Goal: Information Seeking & Learning: Learn about a topic

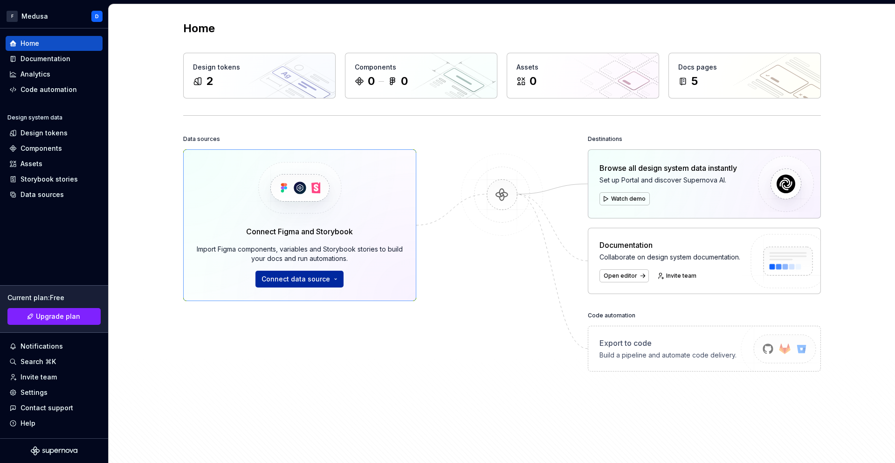
click at [307, 278] on span "Connect data source" at bounding box center [296, 278] width 69 height 9
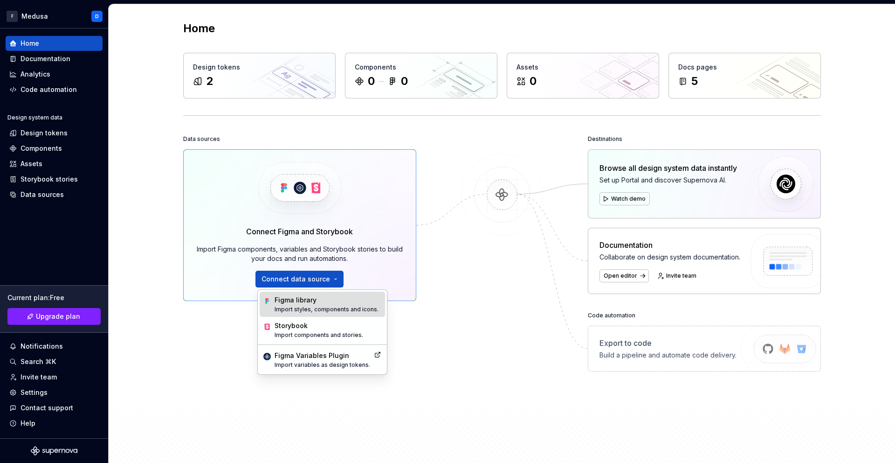
click at [310, 313] on div "Figma library Import styles, components and icons." at bounding box center [322, 303] width 125 height 25
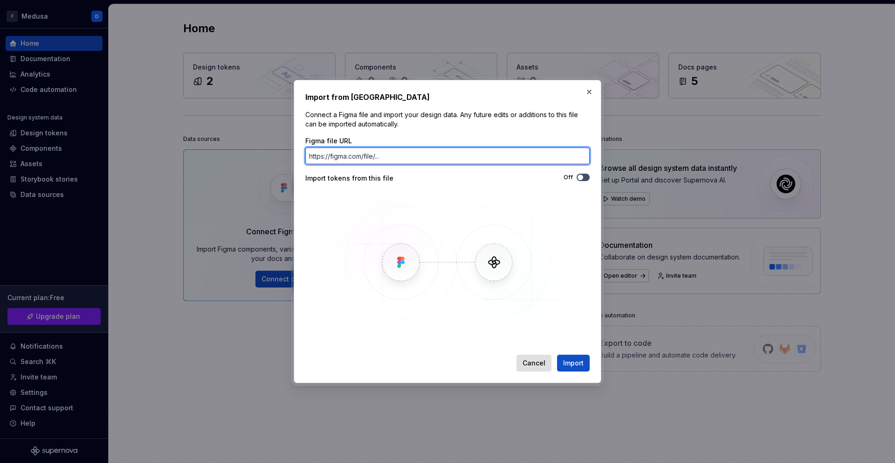
paste input "[URL][DOMAIN_NAME]"
type input "[URL][DOMAIN_NAME]"
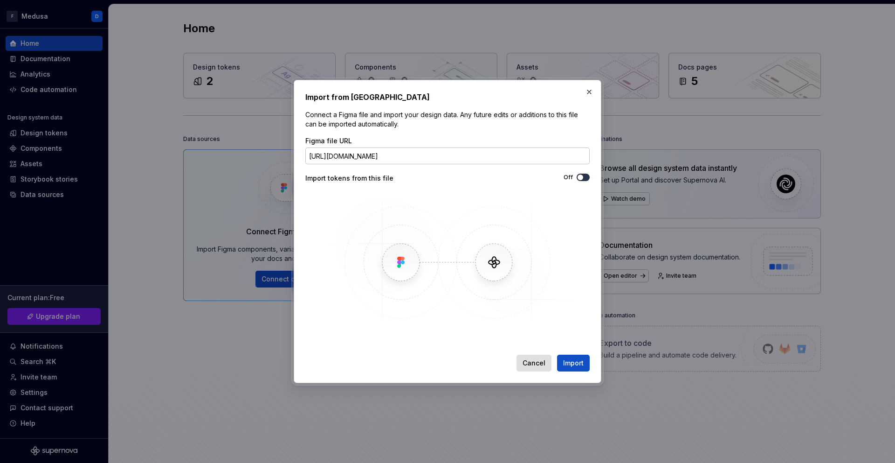
scroll to position [0, 0]
click at [584, 178] on button "Off" at bounding box center [583, 176] width 13 height 7
click at [379, 155] on input "[URL][DOMAIN_NAME]" at bounding box center [447, 155] width 284 height 17
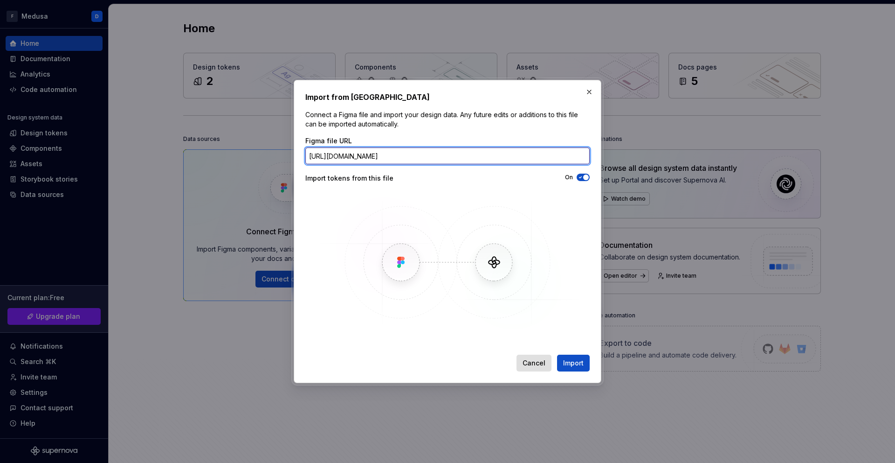
click at [379, 155] on input "[URL][DOMAIN_NAME]" at bounding box center [447, 155] width 284 height 17
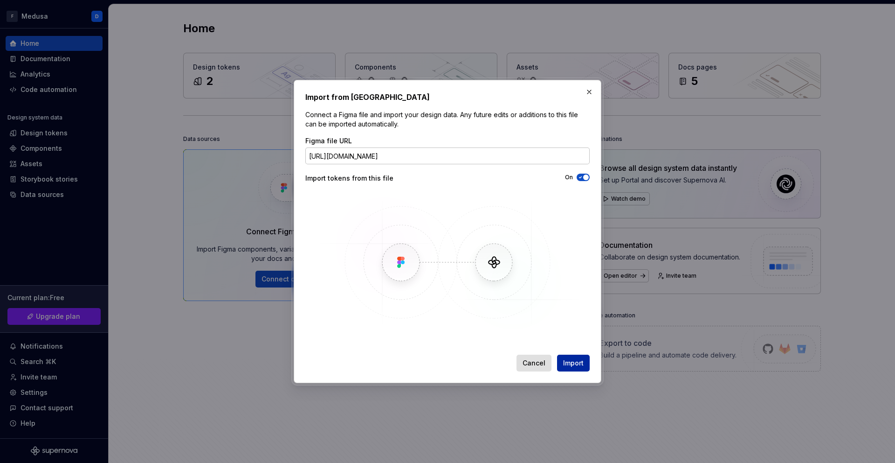
click at [579, 366] on span "Import" at bounding box center [573, 362] width 21 height 9
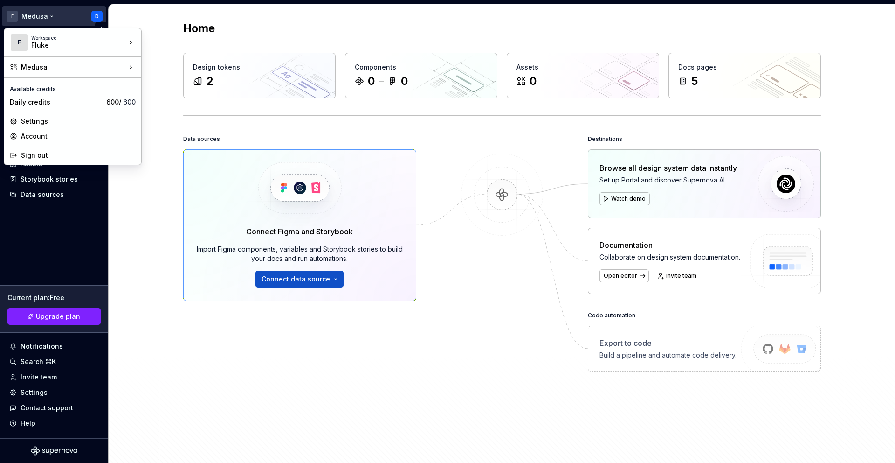
click at [40, 16] on html "F Medusa D Home Documentation Analytics Code automation Design system data Desi…" at bounding box center [447, 231] width 895 height 463
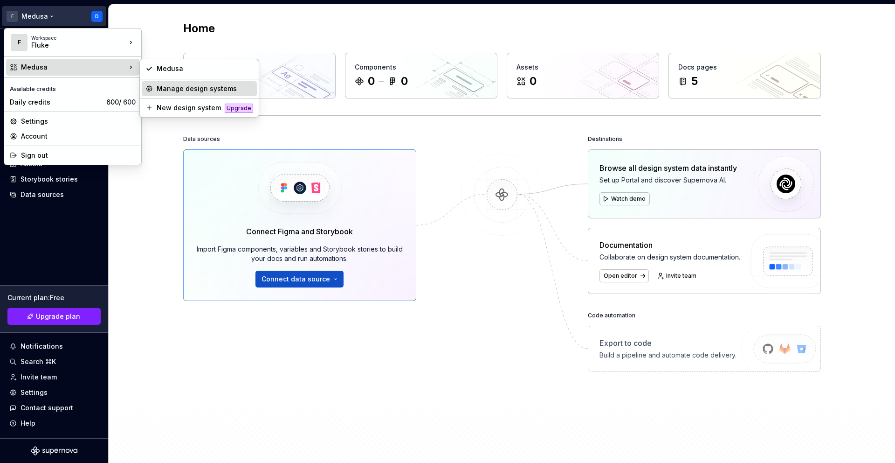
click at [189, 83] on div "Manage design systems" at bounding box center [199, 88] width 115 height 15
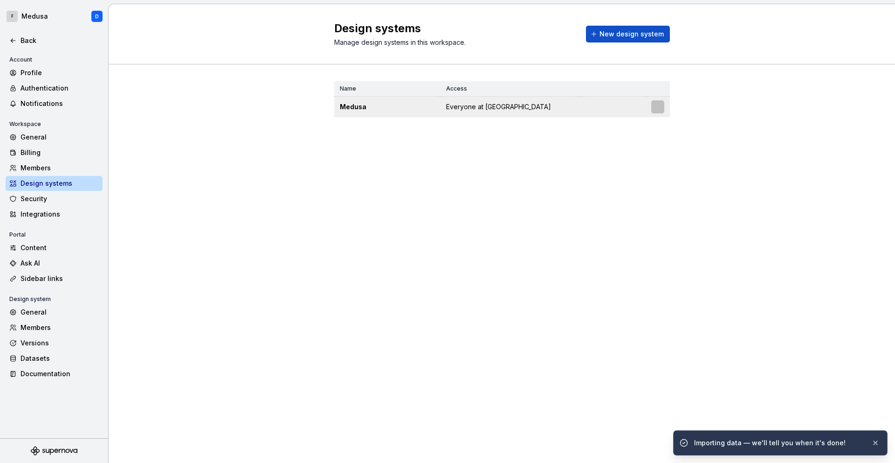
drag, startPoint x: 383, startPoint y: 109, endPoint x: 399, endPoint y: 107, distance: 15.5
click at [383, 109] on div "Medusa" at bounding box center [387, 106] width 95 height 9
click at [353, 107] on div "Medusa" at bounding box center [387, 106] width 95 height 9
drag, startPoint x: 353, startPoint y: 107, endPoint x: 585, endPoint y: 104, distance: 231.3
click at [359, 106] on div "Medusa" at bounding box center [387, 106] width 95 height 9
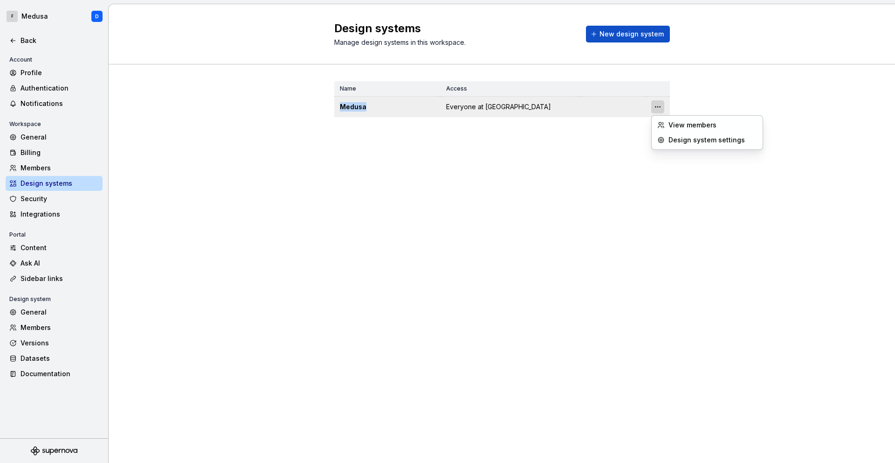
click at [660, 108] on html "F Medusa D Back Account Profile Authentication Notifications Workspace General …" at bounding box center [447, 231] width 895 height 463
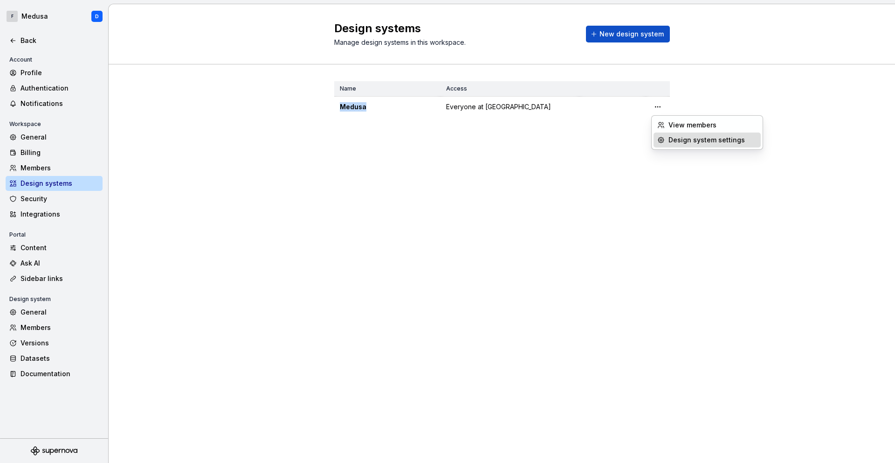
click at [684, 139] on div "Design system settings" at bounding box center [713, 139] width 89 height 9
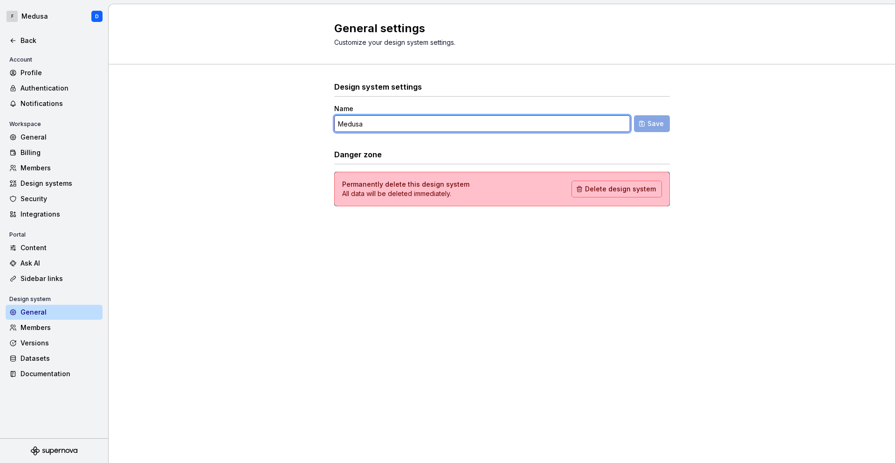
click at [364, 125] on input "Medusa" at bounding box center [482, 123] width 296 height 17
type input "Foxfire"
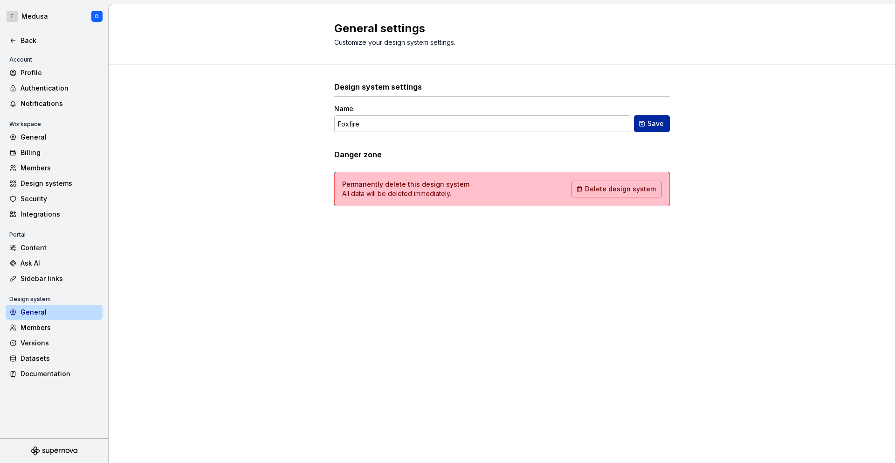
click at [656, 121] on span "Save" at bounding box center [656, 123] width 16 height 9
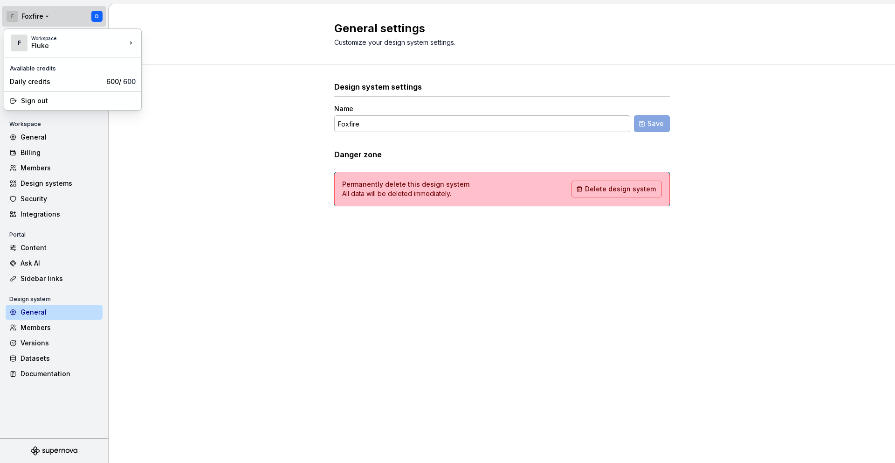
click at [18, 14] on html "F Foxfire D Back Account Profile Authentication Notifications Workspace General…" at bounding box center [447, 231] width 895 height 463
click at [33, 43] on div "Fluke" at bounding box center [70, 45] width 79 height 9
click at [16, 17] on html "F Foxfire D Back Account Profile Authentication Notifications Workspace General…" at bounding box center [447, 231] width 895 height 463
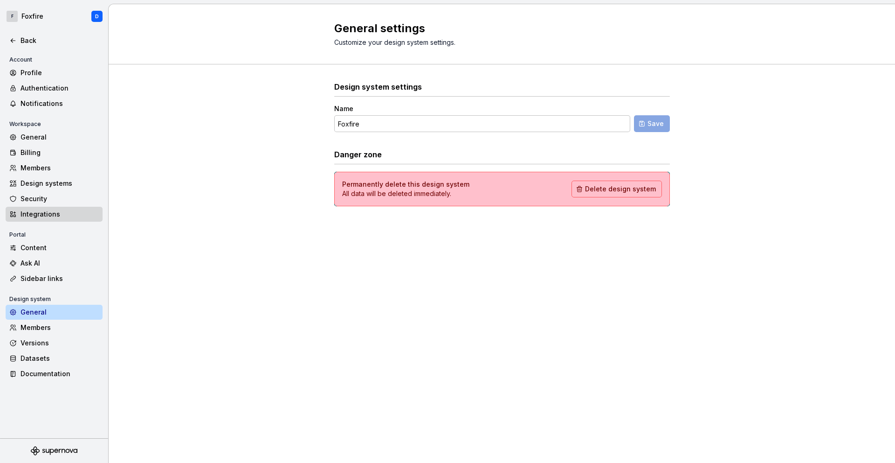
click at [52, 217] on div "Integrations" at bounding box center [60, 213] width 78 height 9
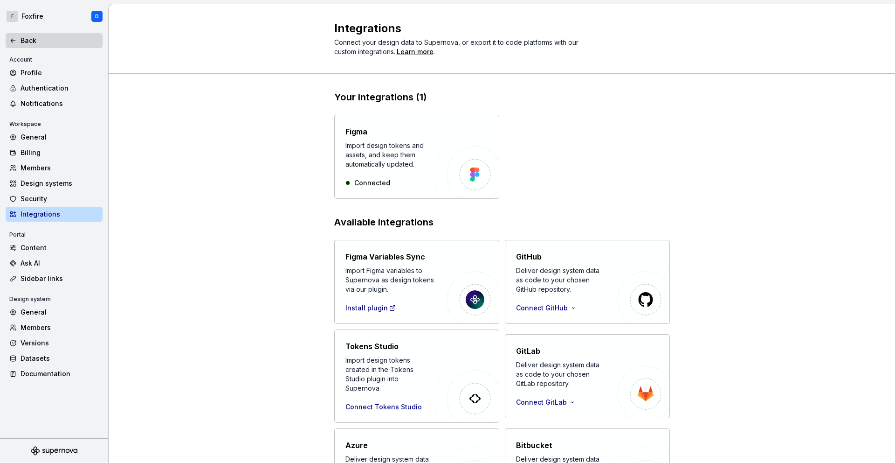
click at [19, 42] on div "Back" at bounding box center [54, 40] width 90 height 9
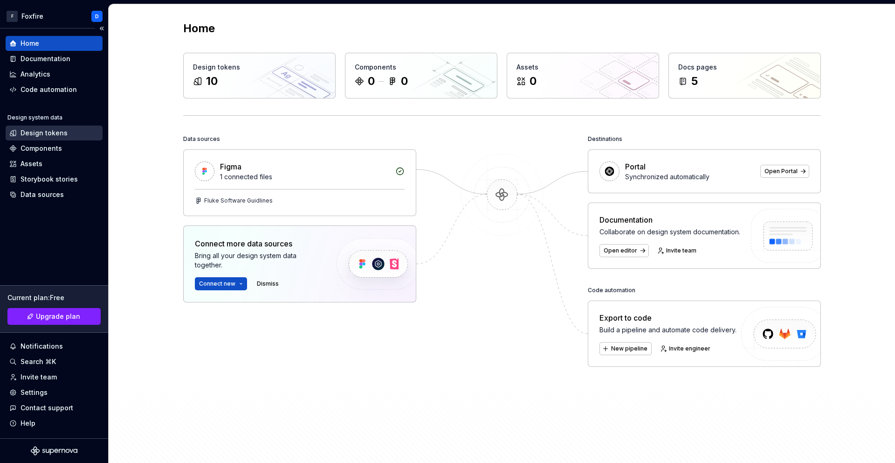
click at [45, 130] on div "Design tokens" at bounding box center [44, 132] width 47 height 9
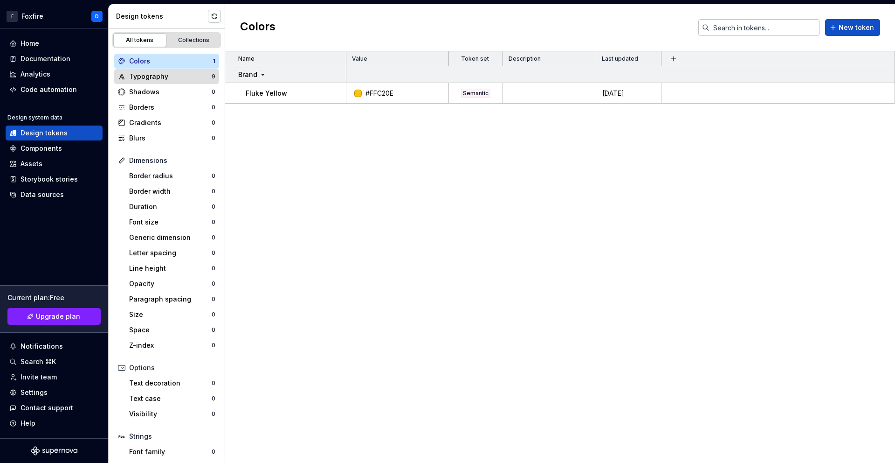
click at [183, 75] on div "Typography" at bounding box center [170, 76] width 83 height 9
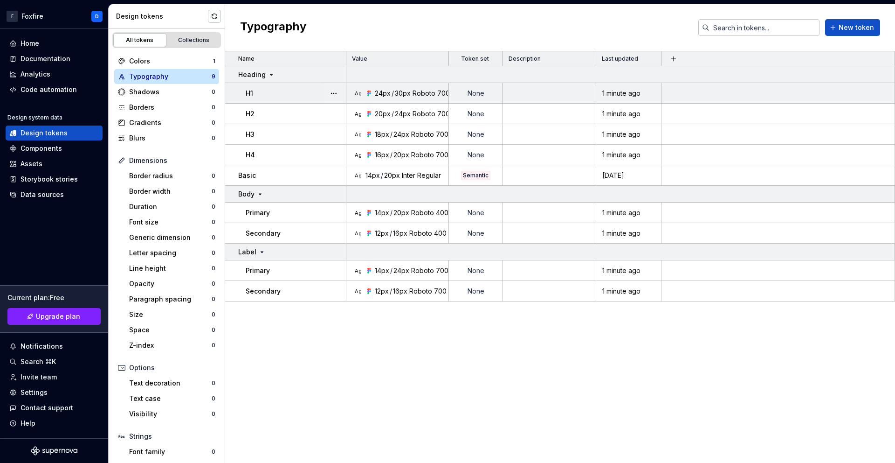
click at [278, 96] on div "H1" at bounding box center [296, 93] width 100 height 9
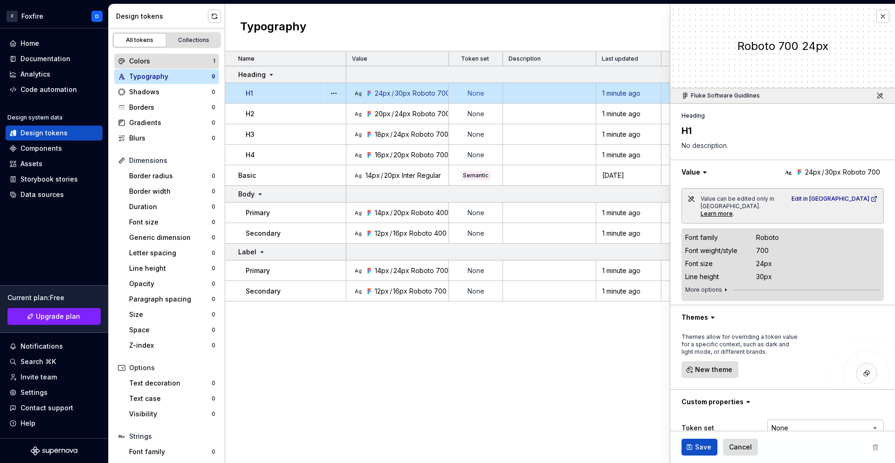
click at [163, 62] on div "Colors" at bounding box center [171, 60] width 84 height 9
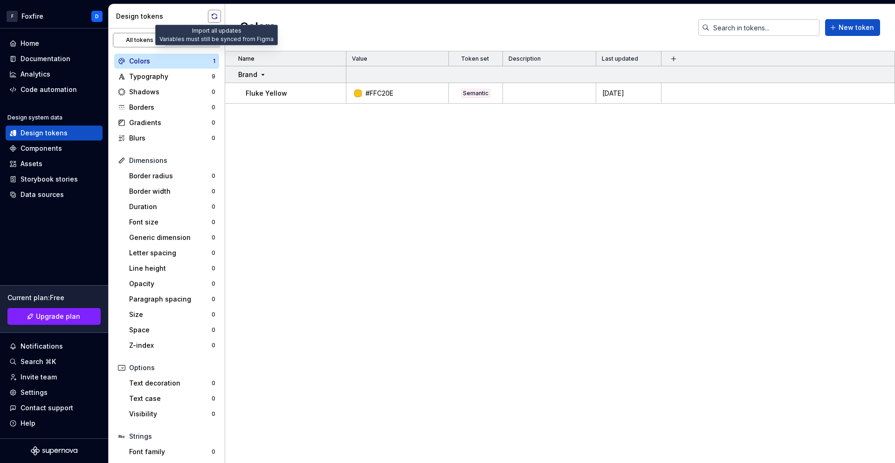
click at [213, 17] on button "button" at bounding box center [214, 16] width 13 height 13
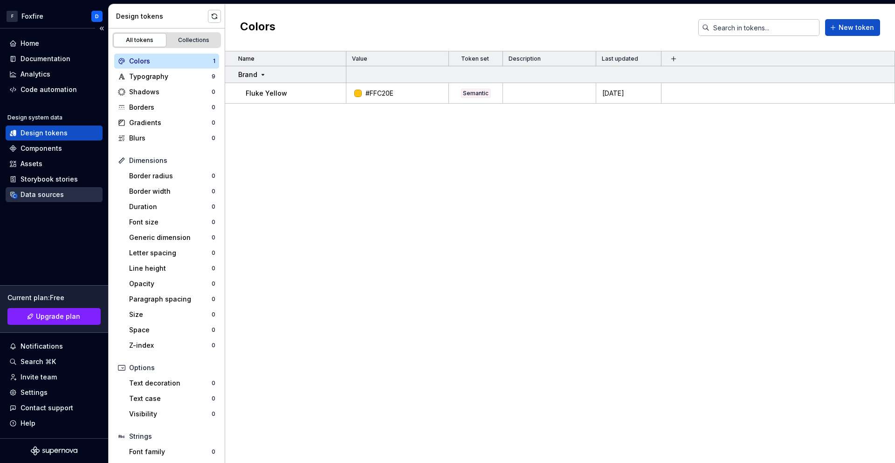
click at [49, 193] on div "Data sources" at bounding box center [42, 194] width 43 height 9
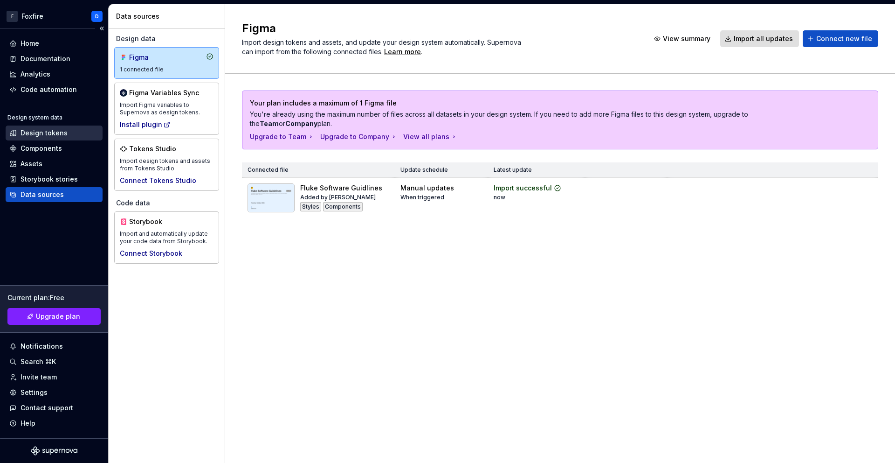
click at [49, 135] on div "Design tokens" at bounding box center [44, 132] width 47 height 9
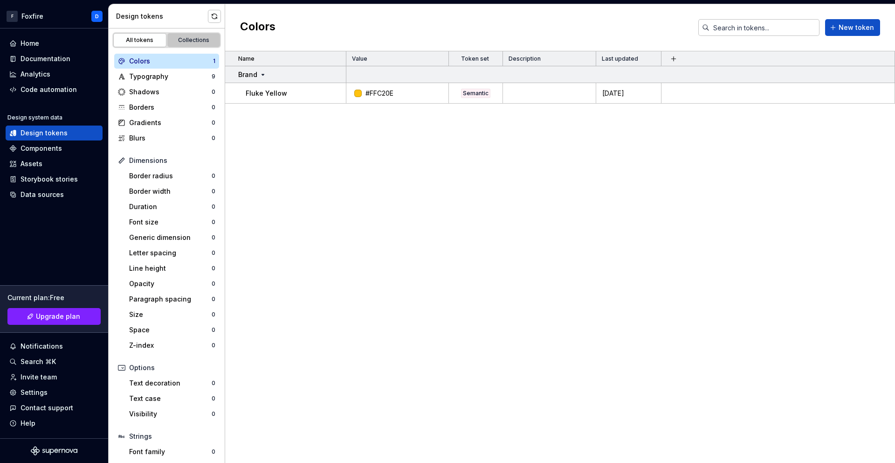
click at [207, 41] on div "Collections" at bounding box center [194, 39] width 47 height 7
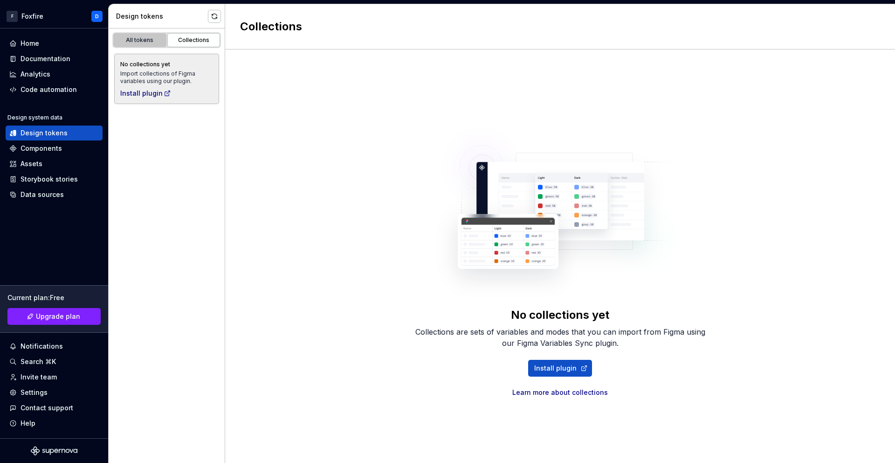
click at [150, 43] on div "All tokens" at bounding box center [140, 39] width 47 height 7
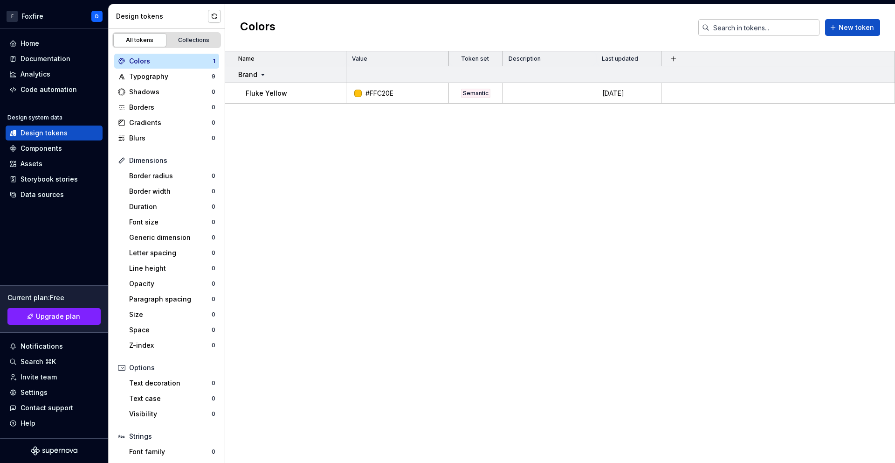
click at [159, 61] on div "Colors" at bounding box center [171, 60] width 84 height 9
click at [41, 191] on div "Data sources" at bounding box center [42, 194] width 43 height 9
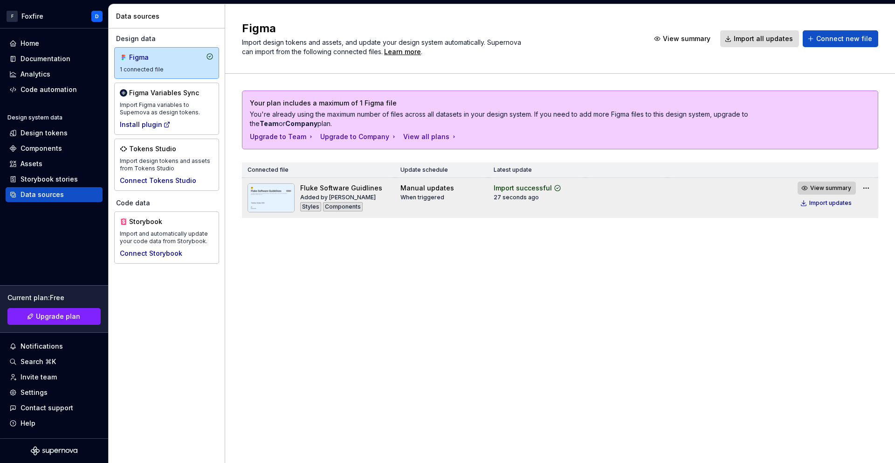
click at [841, 186] on span "View summary" at bounding box center [830, 187] width 41 height 7
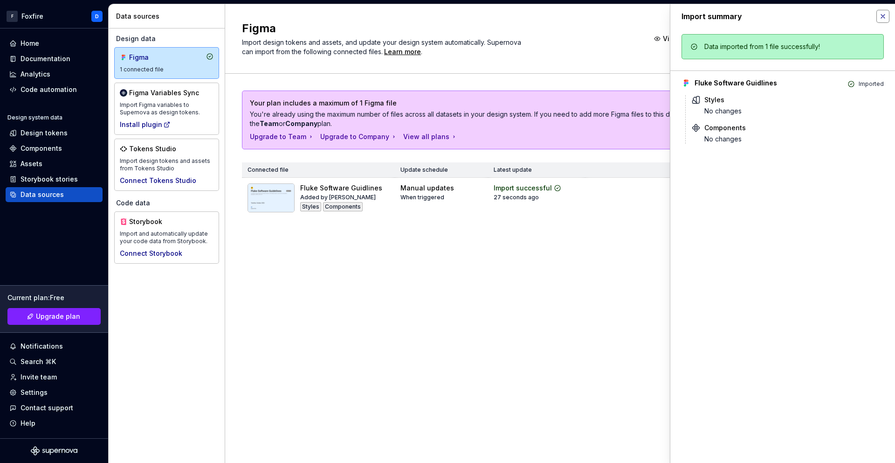
click at [883, 17] on button "button" at bounding box center [883, 16] width 13 height 13
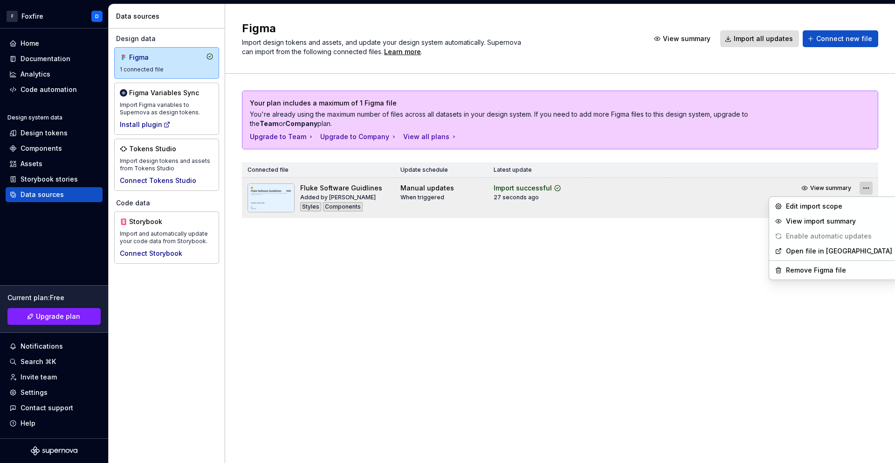
click at [864, 191] on html "F Foxfire D Home Documentation Analytics Code automation Design system data Des…" at bounding box center [447, 231] width 895 height 463
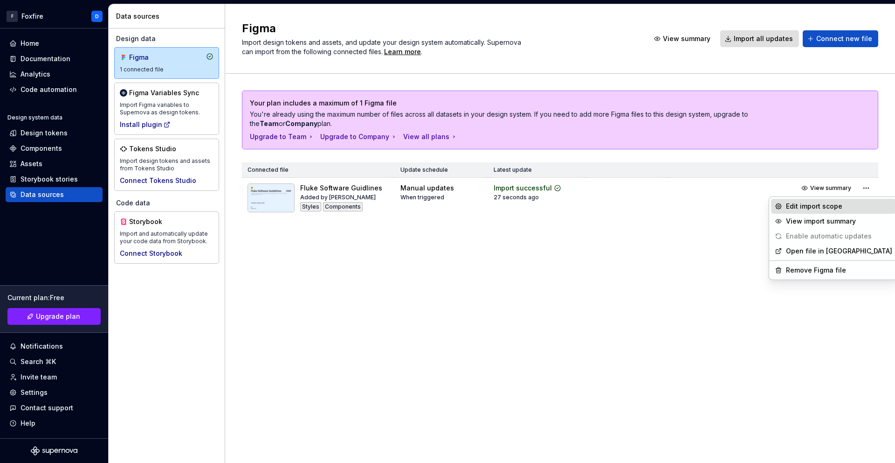
click at [823, 208] on div "Edit import scope" at bounding box center [839, 205] width 106 height 9
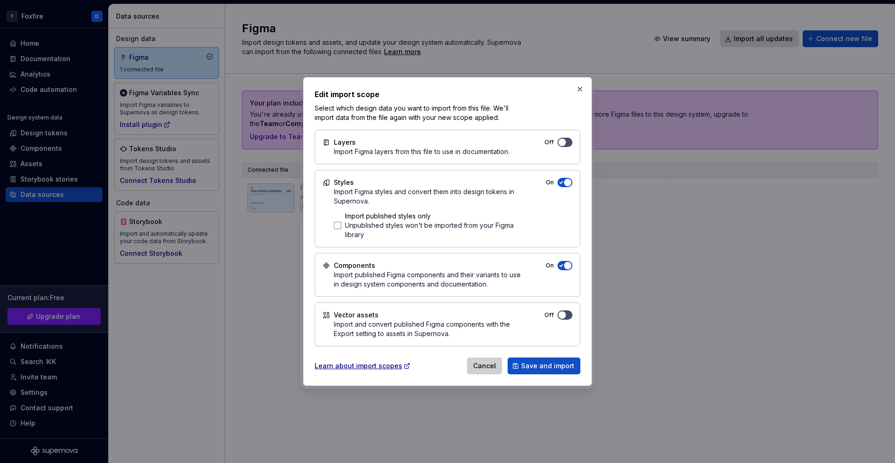
click at [492, 363] on span "Cancel" at bounding box center [484, 365] width 23 height 9
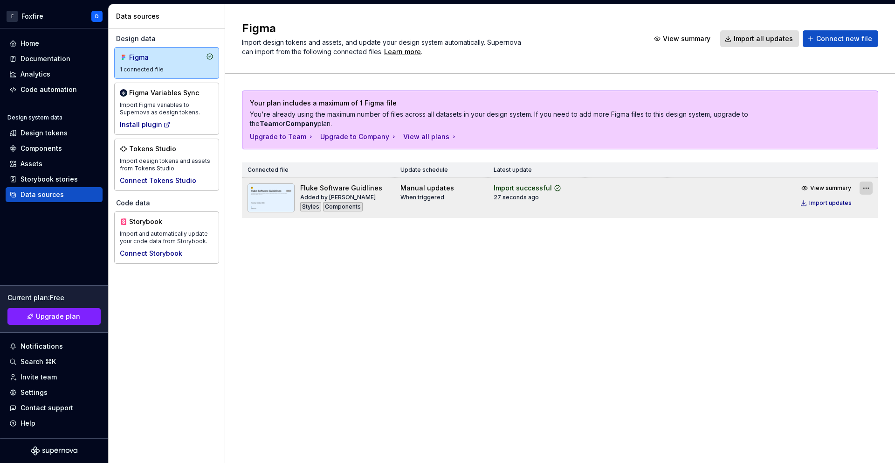
click at [866, 190] on html "F Foxfire D Home Documentation Analytics Code automation Design system data Des…" at bounding box center [447, 231] width 895 height 463
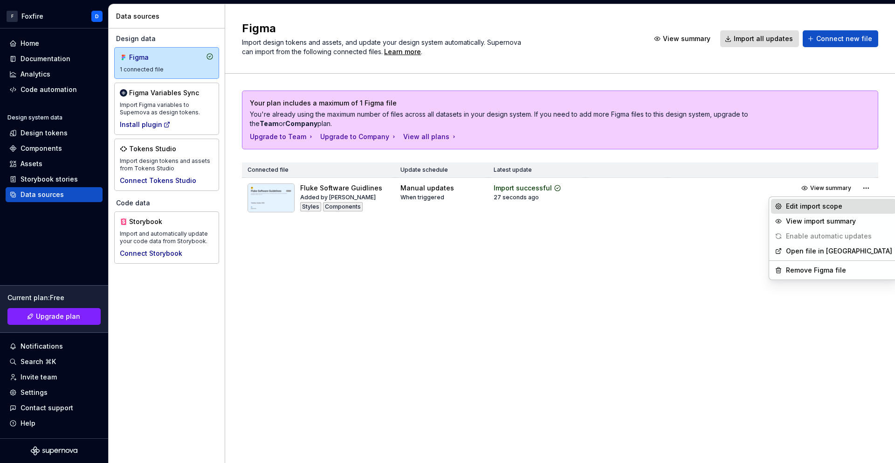
click at [823, 204] on div "Edit import scope" at bounding box center [839, 205] width 106 height 9
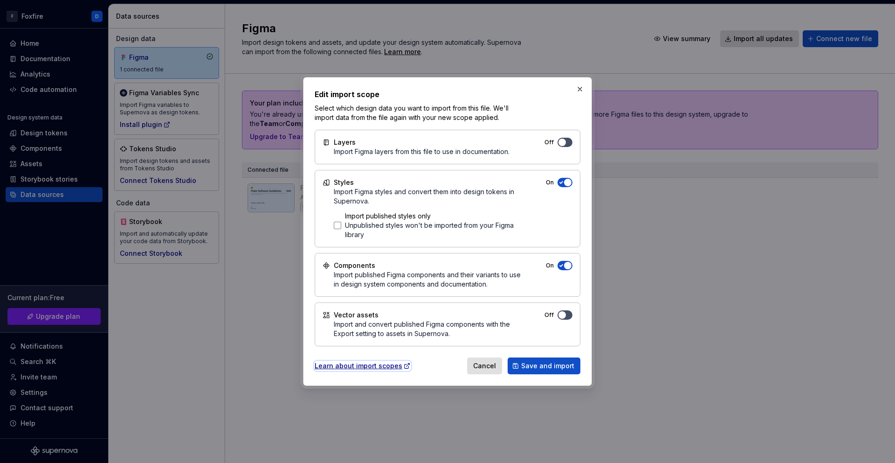
click at [375, 365] on div "Learn about import scopes" at bounding box center [363, 365] width 96 height 9
click at [582, 89] on button "button" at bounding box center [579, 89] width 13 height 13
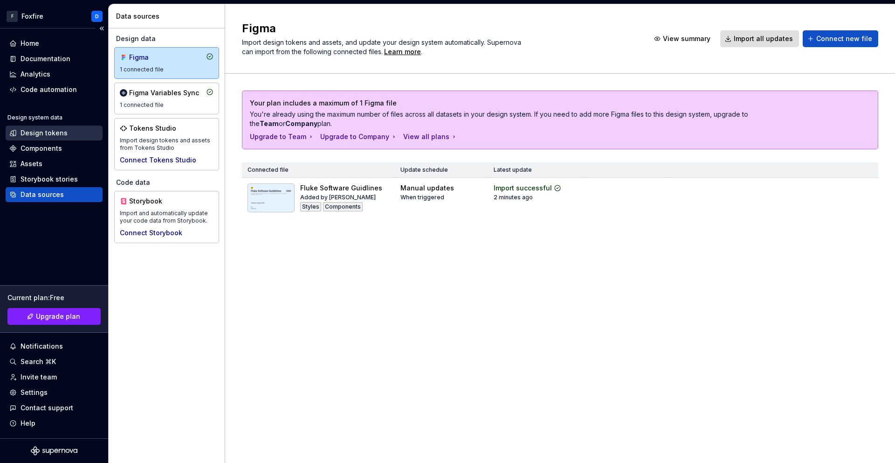
click at [52, 132] on div "Design tokens" at bounding box center [44, 132] width 47 height 9
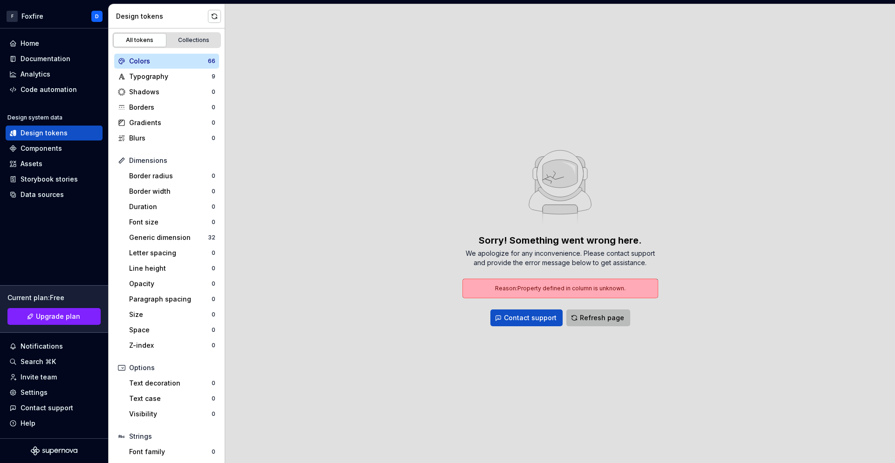
click at [606, 318] on span "Refresh page" at bounding box center [602, 317] width 44 height 9
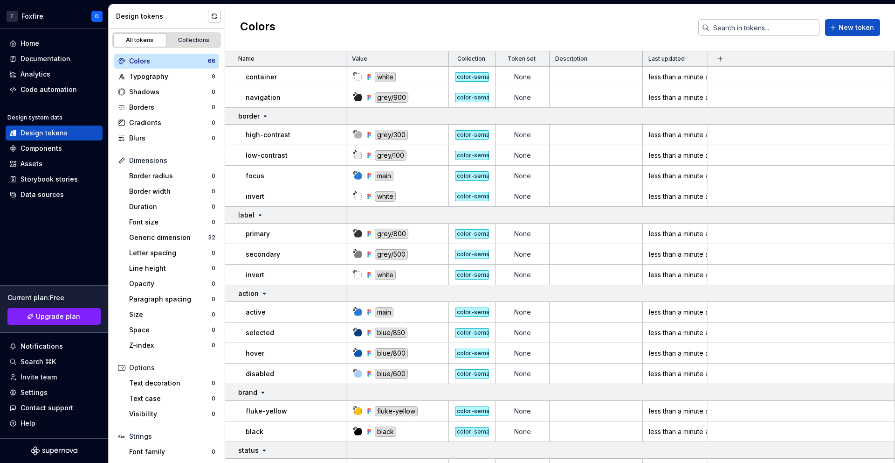
scroll to position [1193, 0]
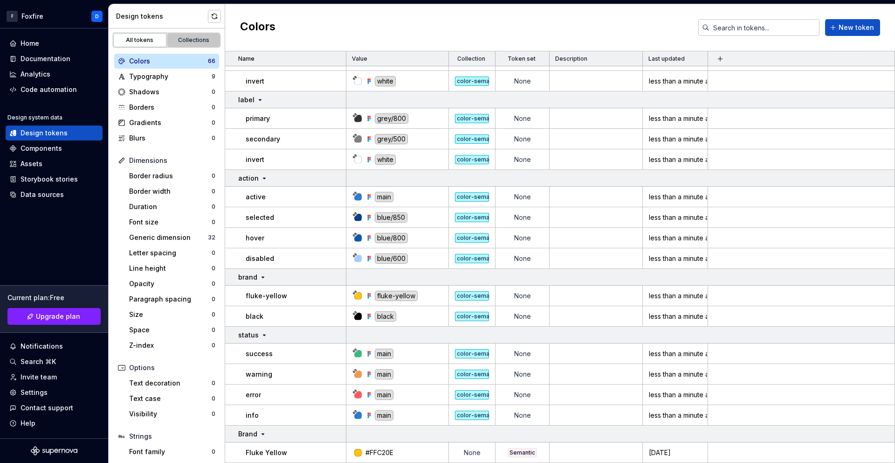
click at [191, 41] on div "Collections" at bounding box center [194, 39] width 47 height 7
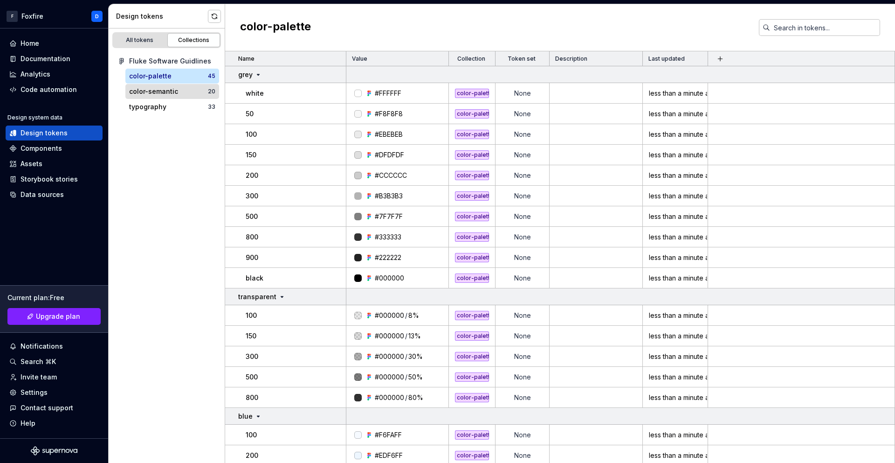
click at [150, 96] on div "color-semantic" at bounding box center [153, 91] width 49 height 9
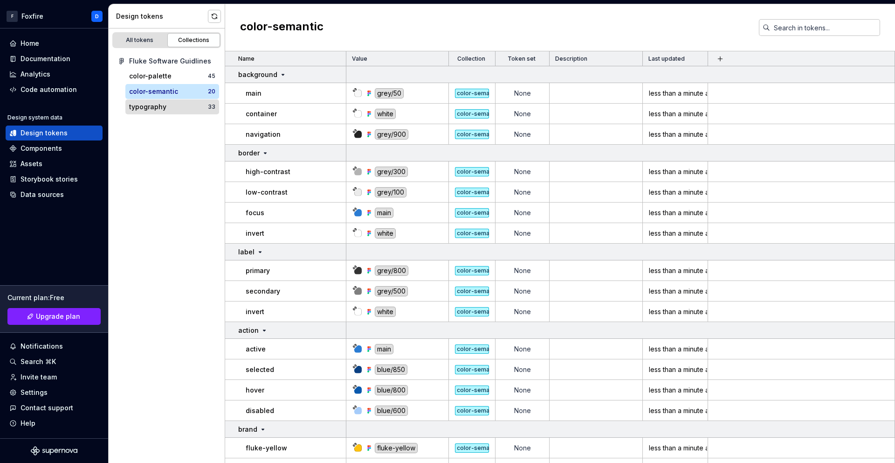
click at [152, 110] on div "typography" at bounding box center [147, 106] width 37 height 9
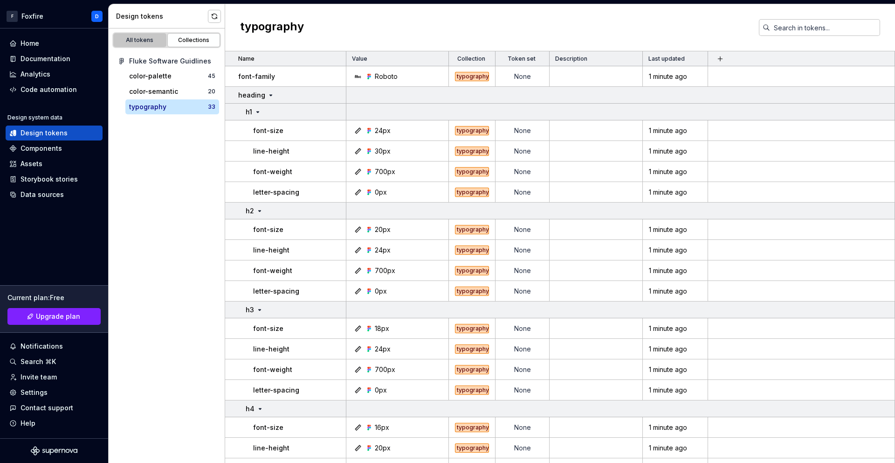
click at [143, 37] on div "All tokens" at bounding box center [140, 39] width 47 height 7
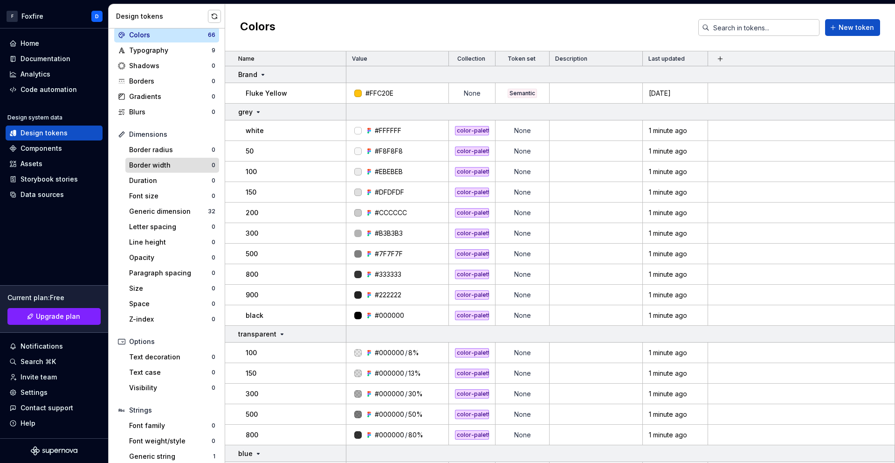
scroll to position [48, 0]
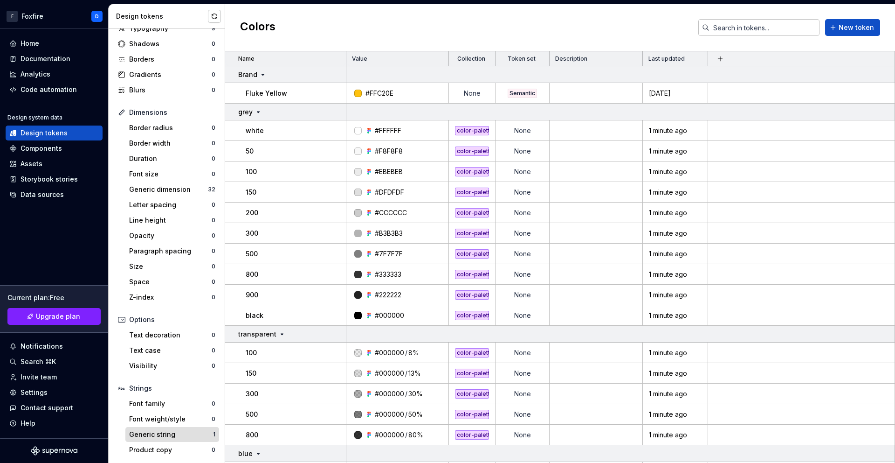
click at [180, 429] on div "Generic string" at bounding box center [171, 433] width 84 height 9
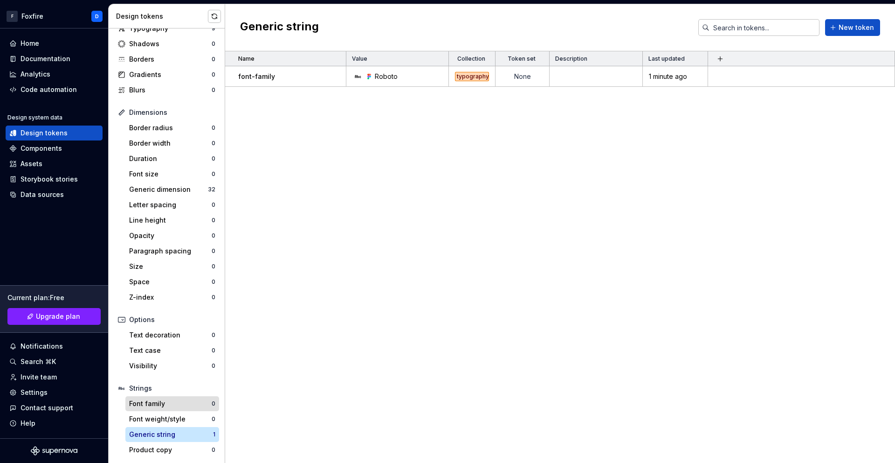
click at [173, 404] on div "Font family" at bounding box center [170, 403] width 83 height 9
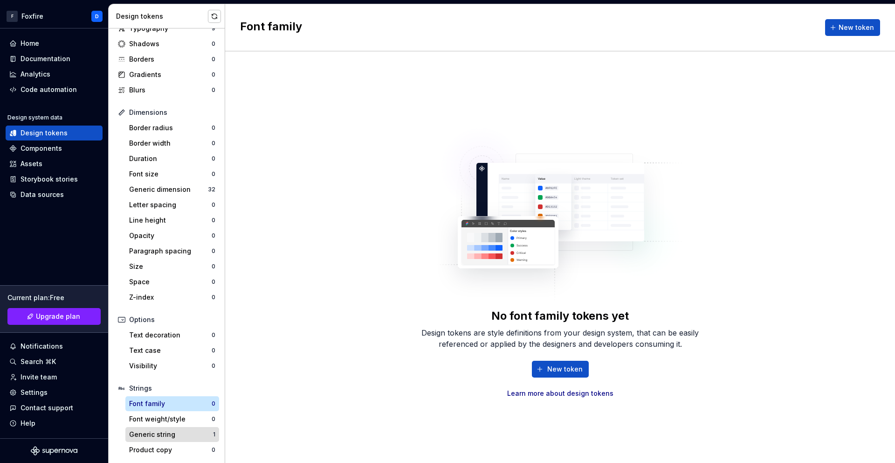
click at [172, 436] on div "Generic string" at bounding box center [171, 433] width 84 height 9
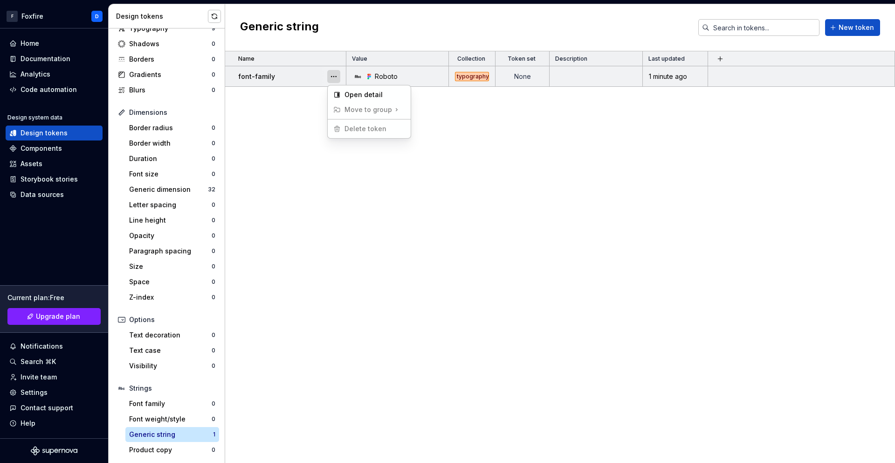
click at [336, 78] on button "button" at bounding box center [333, 76] width 13 height 13
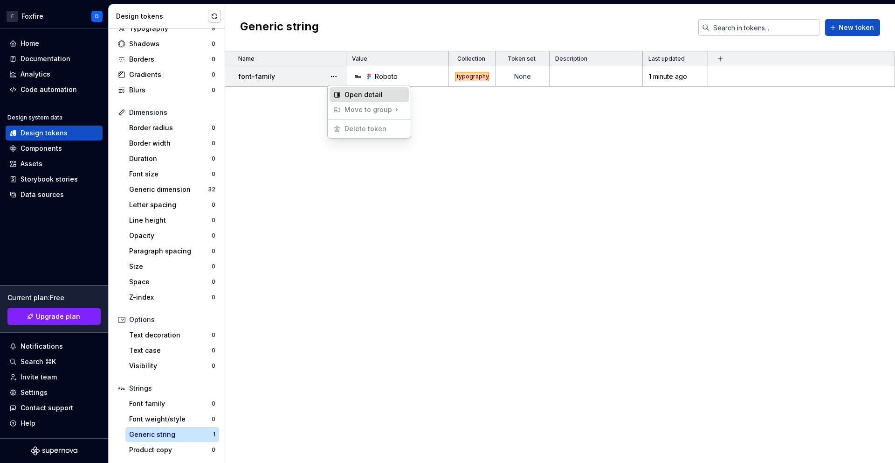
click at [365, 97] on div "Open detail" at bounding box center [375, 94] width 61 height 9
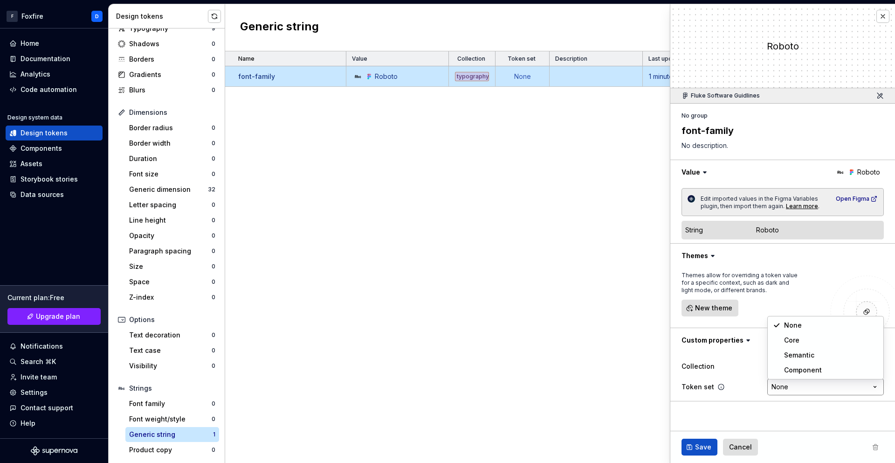
click at [805, 386] on html "F Foxfire D Home Documentation Analytics Code automation Design system data Des…" at bounding box center [447, 231] width 895 height 463
click at [804, 407] on html "F Foxfire D Home Documentation Analytics Code automation Design system data Des…" at bounding box center [447, 231] width 895 height 463
click at [799, 386] on html "F Foxfire D Home Documentation Analytics Code automation Design system data Des…" at bounding box center [447, 231] width 895 height 463
click at [158, 402] on div "Font family" at bounding box center [170, 403] width 83 height 9
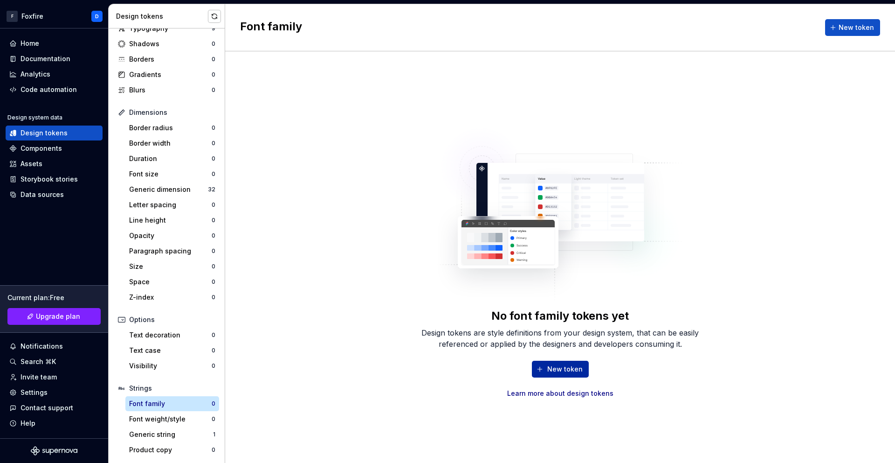
click at [566, 365] on span "New token" at bounding box center [564, 368] width 35 height 9
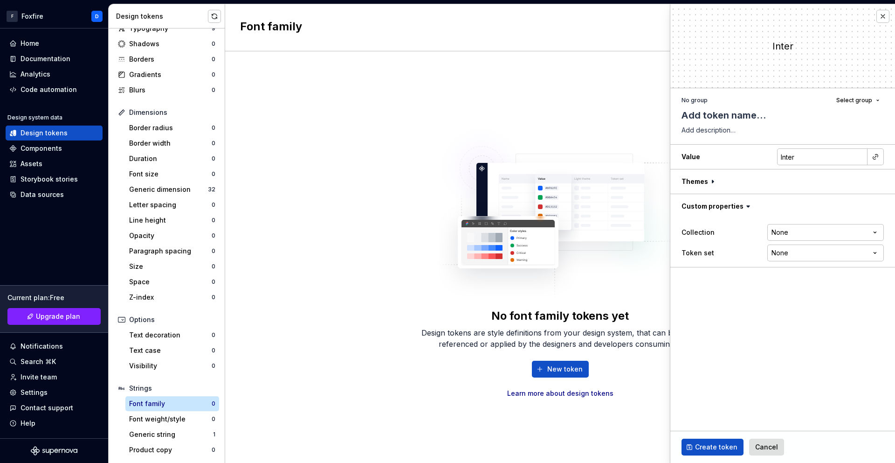
click at [504, 380] on div "New token Learn more about design tokens" at bounding box center [560, 378] width 298 height 37
click at [180, 433] on div "Generic string" at bounding box center [171, 433] width 84 height 9
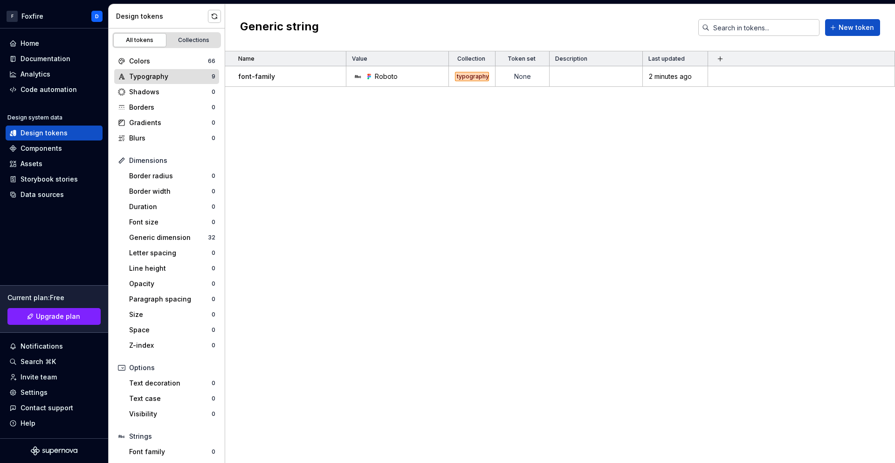
click at [152, 82] on div "Typography 9" at bounding box center [166, 76] width 105 height 15
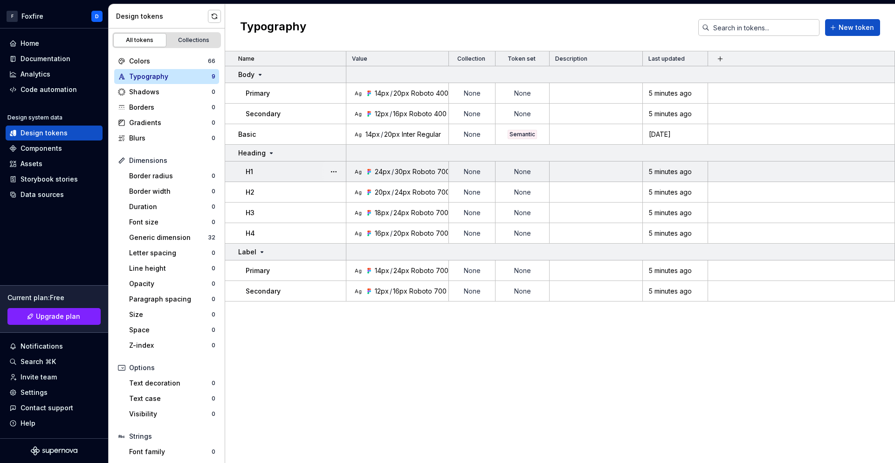
click at [298, 174] on div "H1" at bounding box center [296, 171] width 100 height 9
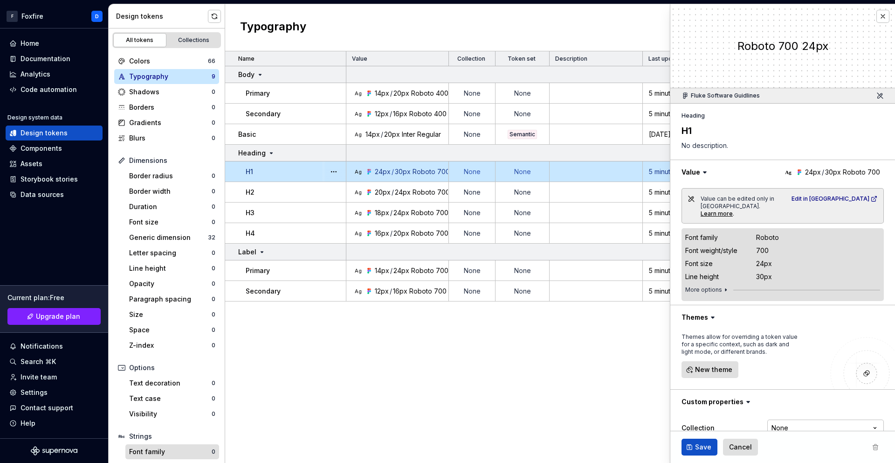
click at [166, 452] on div "Font family" at bounding box center [170, 451] width 83 height 9
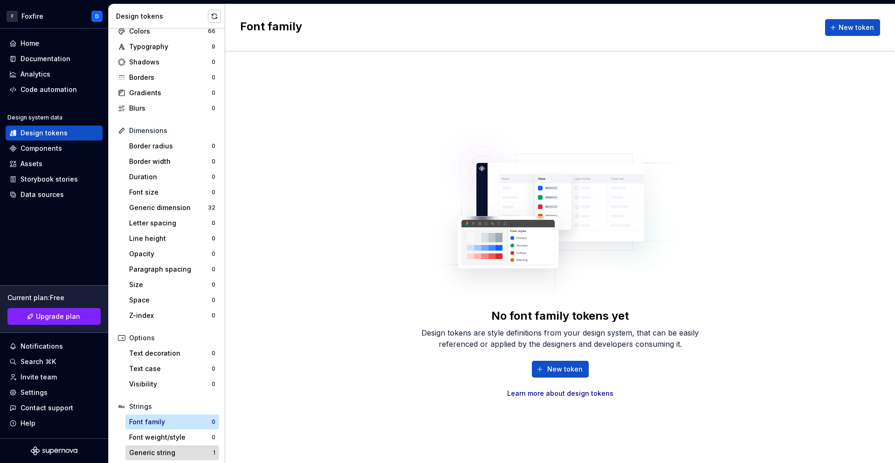
scroll to position [48, 0]
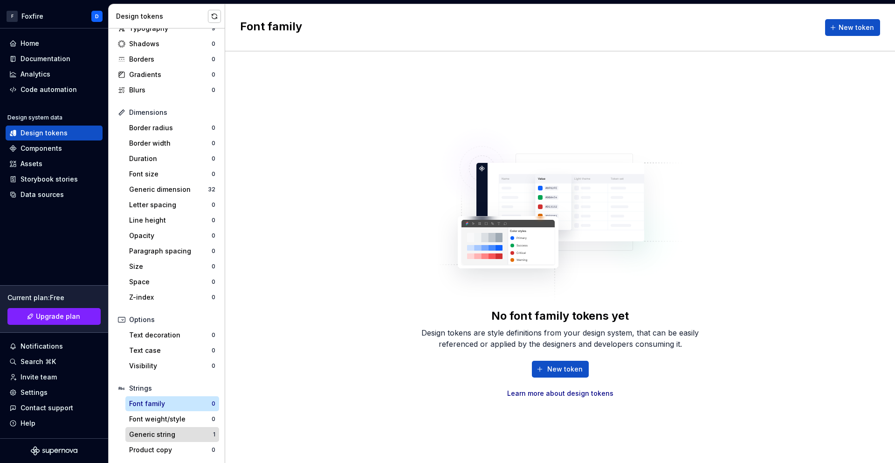
click at [171, 438] on div "Generic string" at bounding box center [171, 433] width 84 height 9
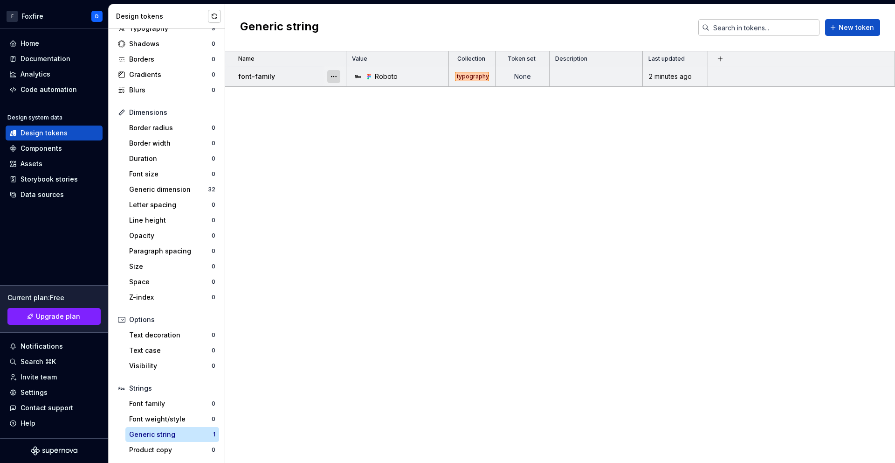
click at [332, 76] on button "button" at bounding box center [333, 76] width 13 height 13
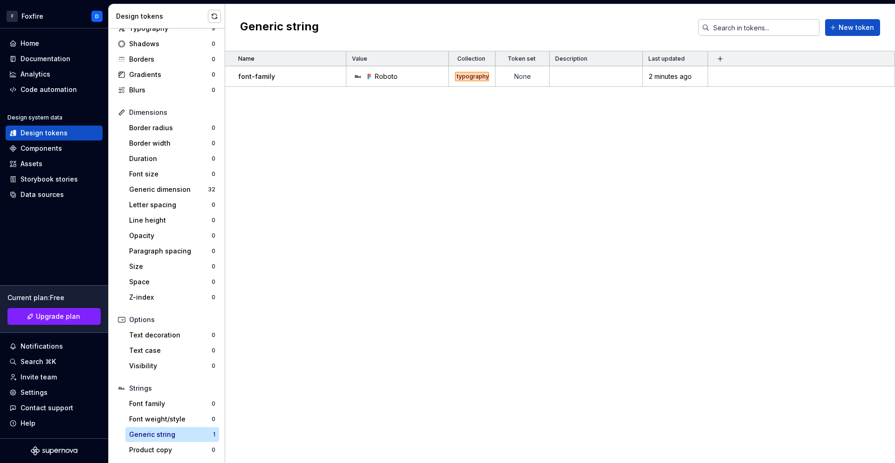
click at [572, 125] on html "F Foxfire D Home Documentation Analytics Code automation Design system data Des…" at bounding box center [447, 231] width 895 height 463
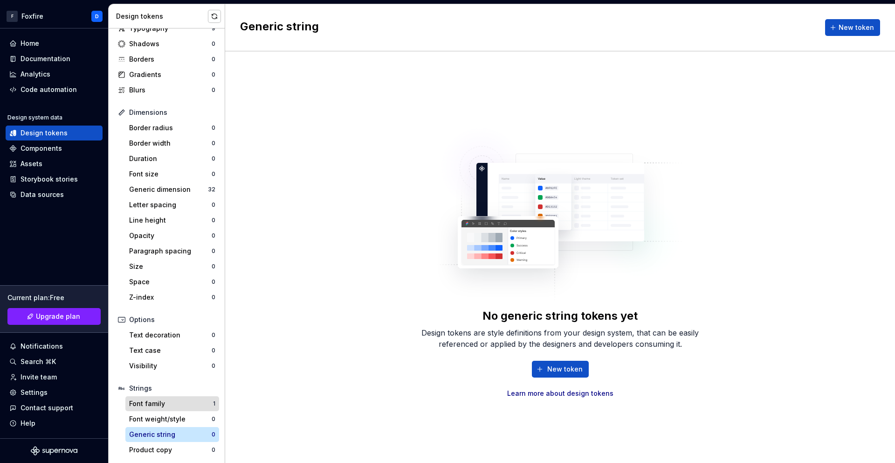
click at [159, 403] on div "Font family" at bounding box center [171, 403] width 84 height 9
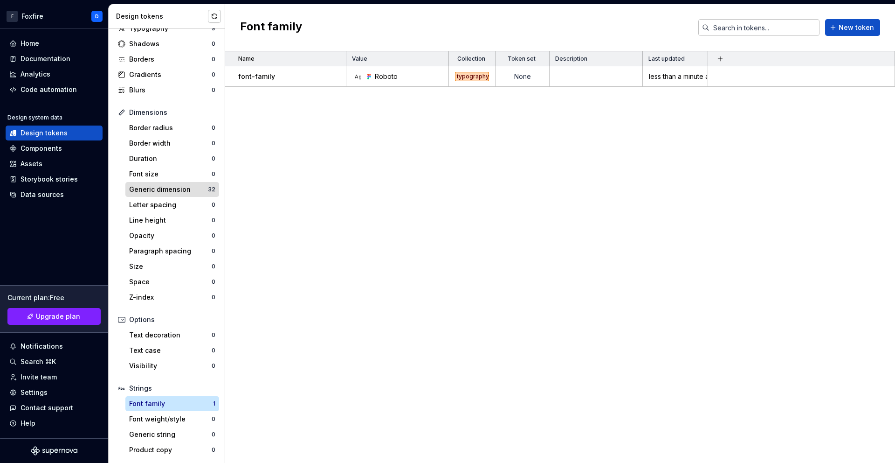
click at [167, 187] on div "Generic dimension" at bounding box center [168, 189] width 79 height 9
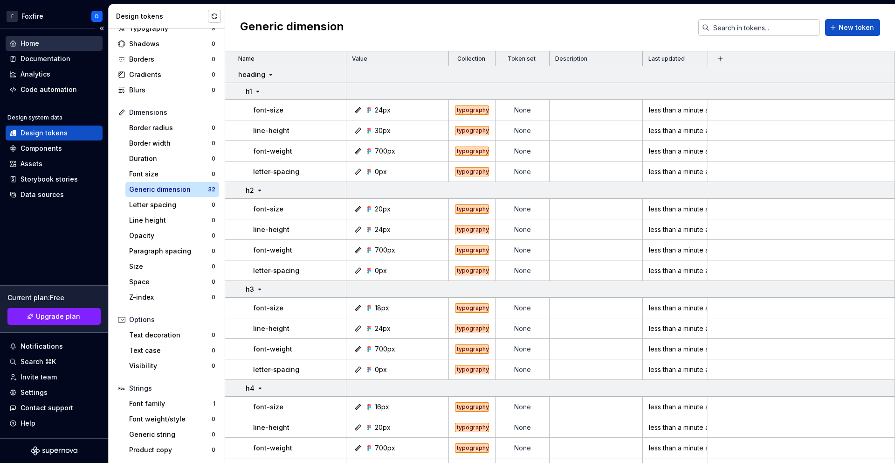
click at [38, 41] on div "Home" at bounding box center [30, 43] width 19 height 9
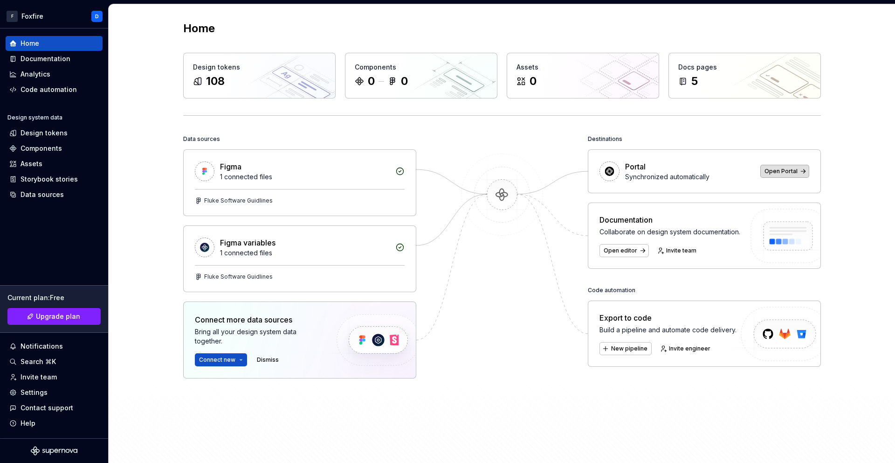
click at [795, 171] on span "Open Portal" at bounding box center [781, 170] width 33 height 7
click at [43, 59] on div "Documentation" at bounding box center [46, 58] width 50 height 9
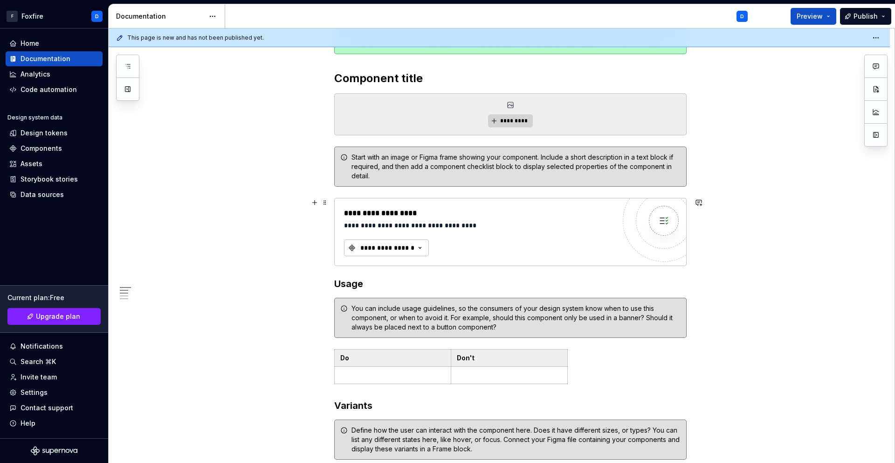
scroll to position [157, 0]
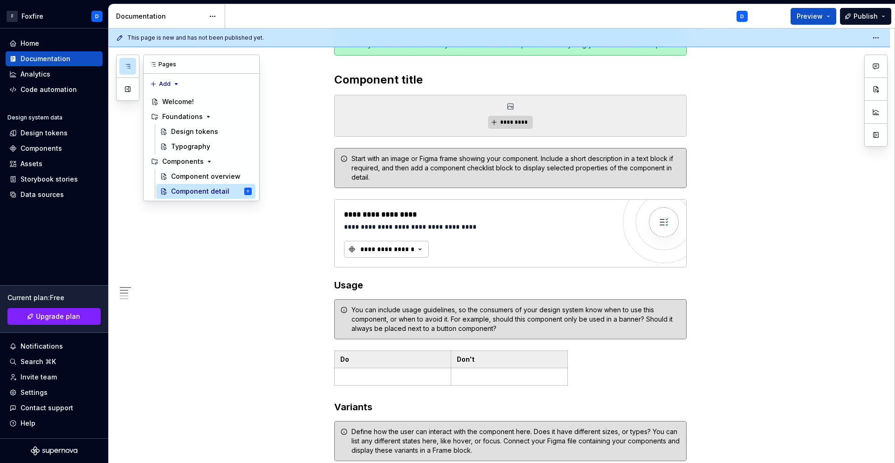
click at [126, 69] on icon "button" at bounding box center [127, 65] width 7 height 7
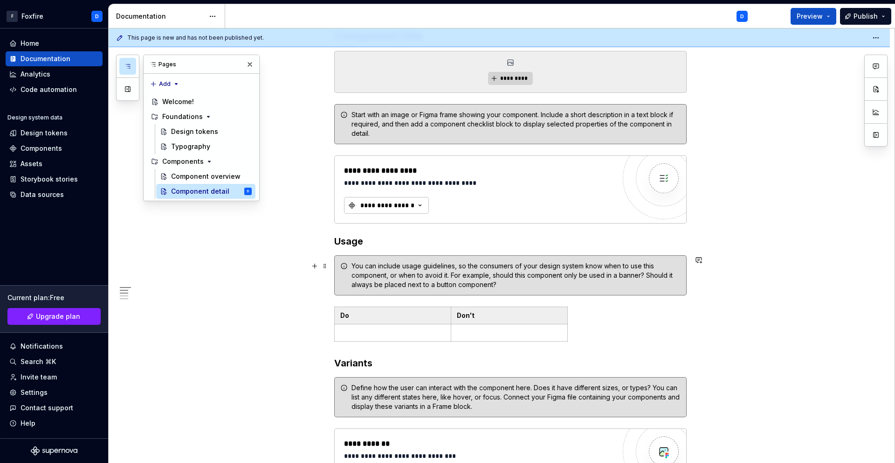
scroll to position [213, 0]
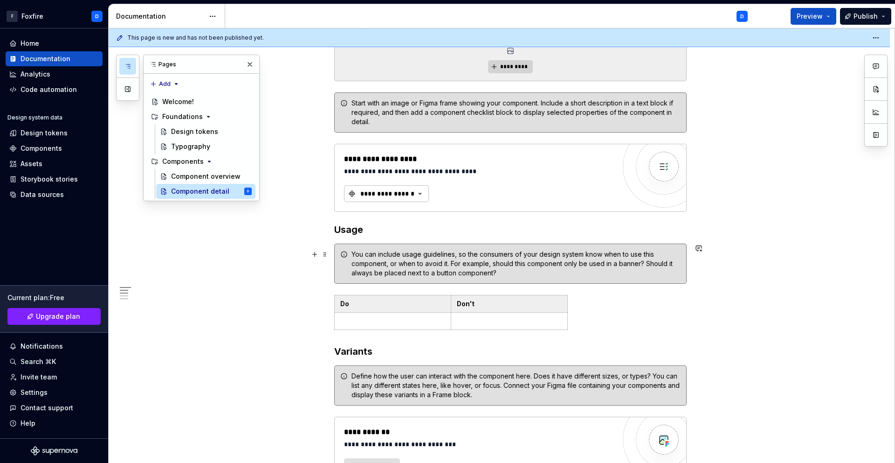
click at [808, 269] on div "**********" at bounding box center [499, 410] width 781 height 927
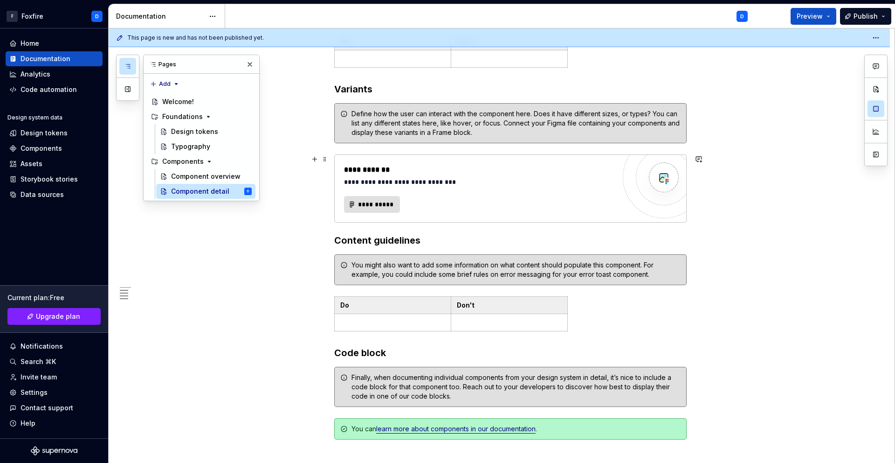
scroll to position [623, 0]
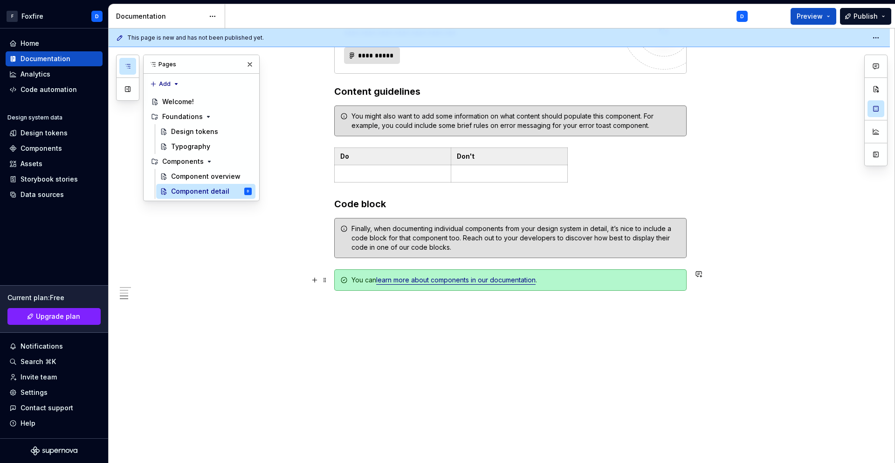
drag, startPoint x: 206, startPoint y: 272, endPoint x: 216, endPoint y: 279, distance: 12.2
click at [206, 272] on div "**********" at bounding box center [499, -1] width 781 height 927
click at [39, 133] on div "Design tokens" at bounding box center [44, 132] width 47 height 9
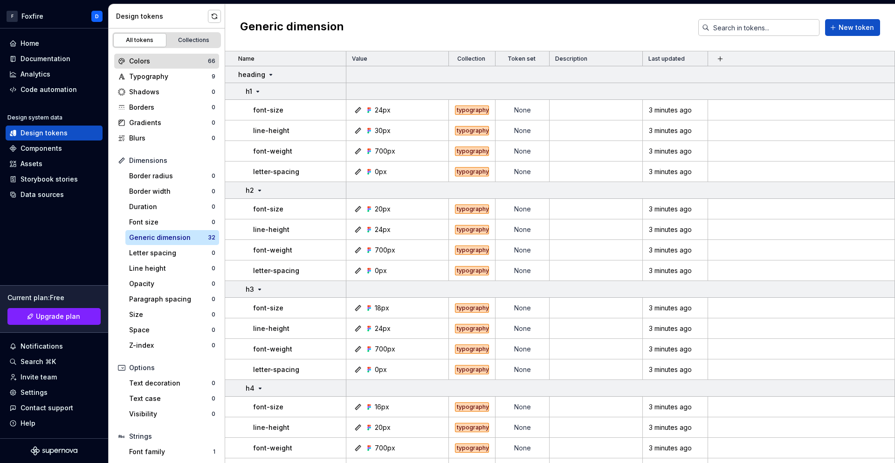
click at [164, 62] on div "Colors" at bounding box center [168, 60] width 79 height 9
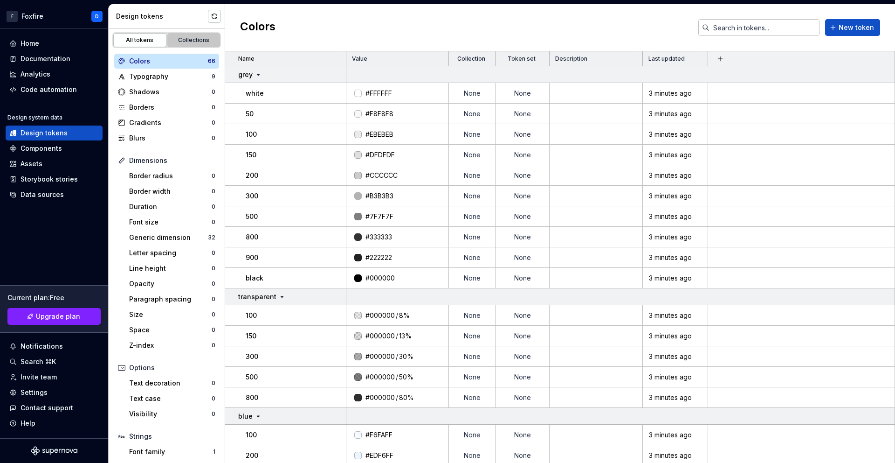
click at [188, 40] on div "Collections" at bounding box center [194, 39] width 47 height 7
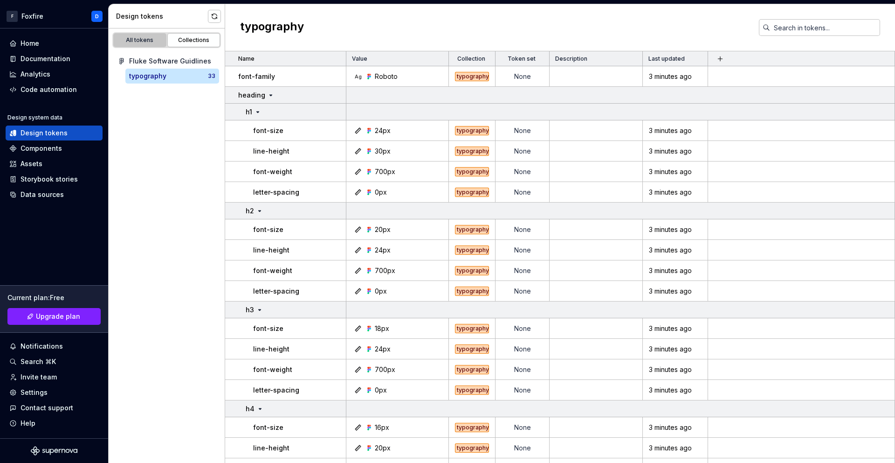
click at [140, 39] on div "All tokens" at bounding box center [140, 39] width 47 height 7
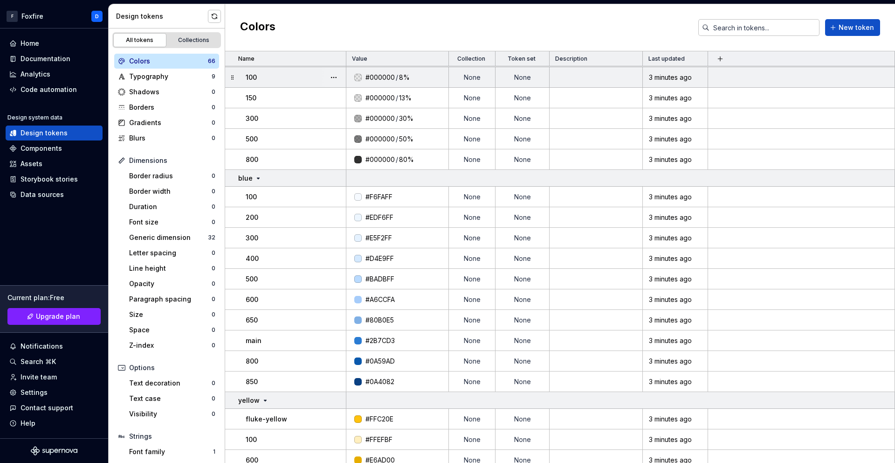
scroll to position [242, 0]
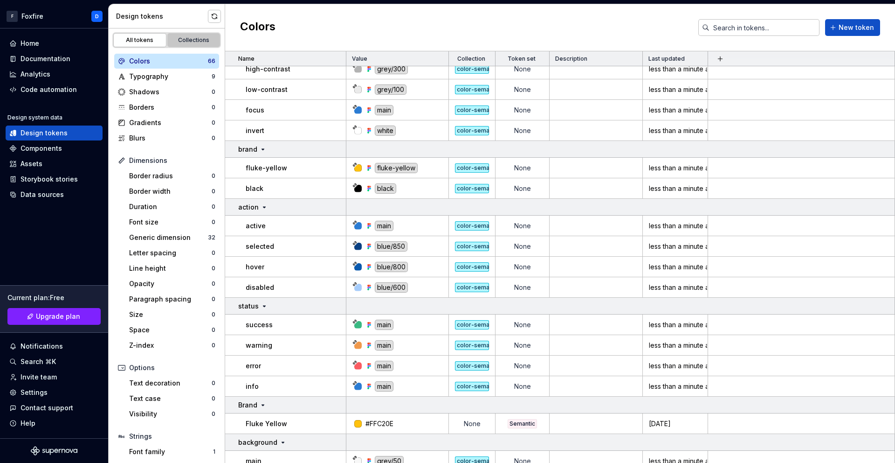
click at [181, 38] on div "Collections" at bounding box center [194, 39] width 47 height 7
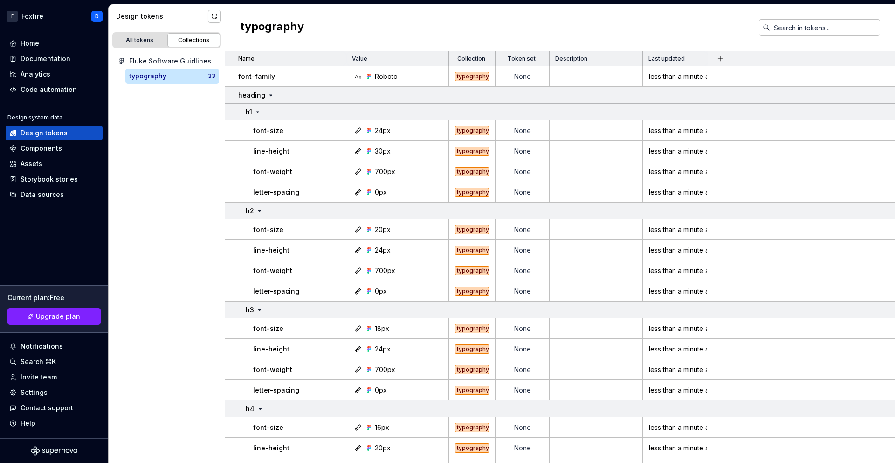
click at [148, 47] on div "All tokens Collections" at bounding box center [166, 40] width 109 height 16
click at [155, 61] on div "Fluke Software Guidlines" at bounding box center [172, 60] width 86 height 9
drag, startPoint x: 143, startPoint y: 47, endPoint x: 147, endPoint y: 42, distance: 6.6
click at [143, 47] on div "All tokens Collections" at bounding box center [166, 40] width 109 height 16
click at [148, 40] on div "All tokens" at bounding box center [140, 39] width 47 height 7
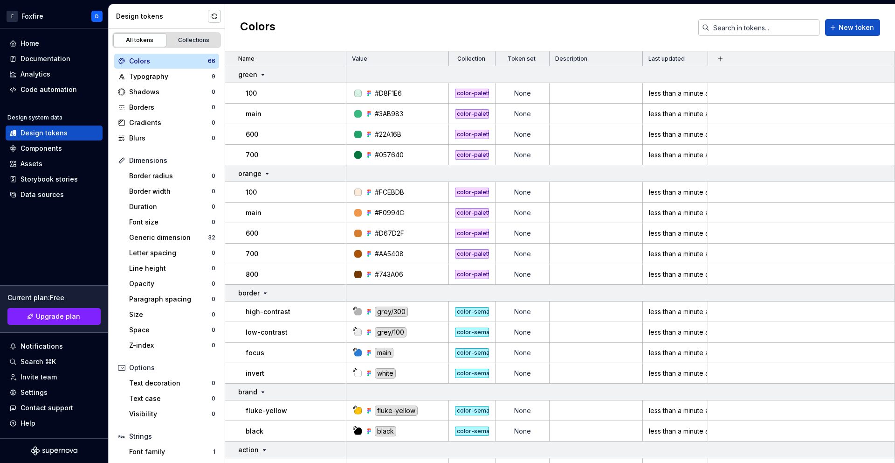
click at [173, 56] on div "Colors" at bounding box center [168, 60] width 79 height 9
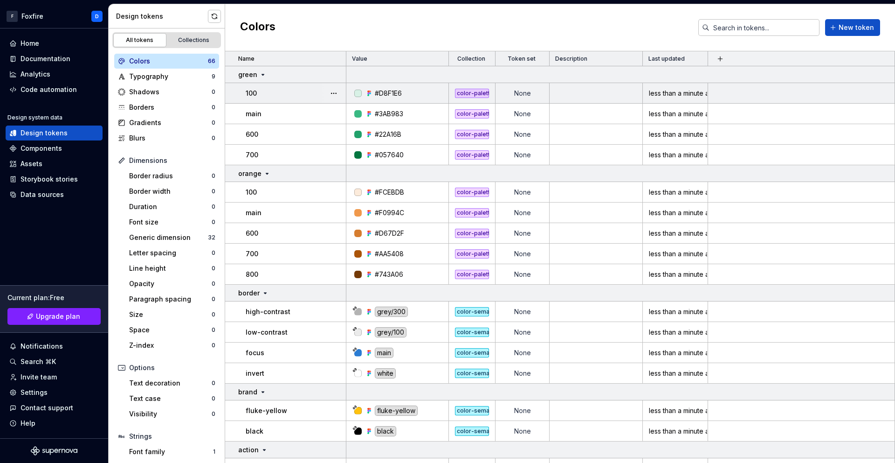
click at [428, 96] on div "#D8F1E6" at bounding box center [400, 93] width 96 height 9
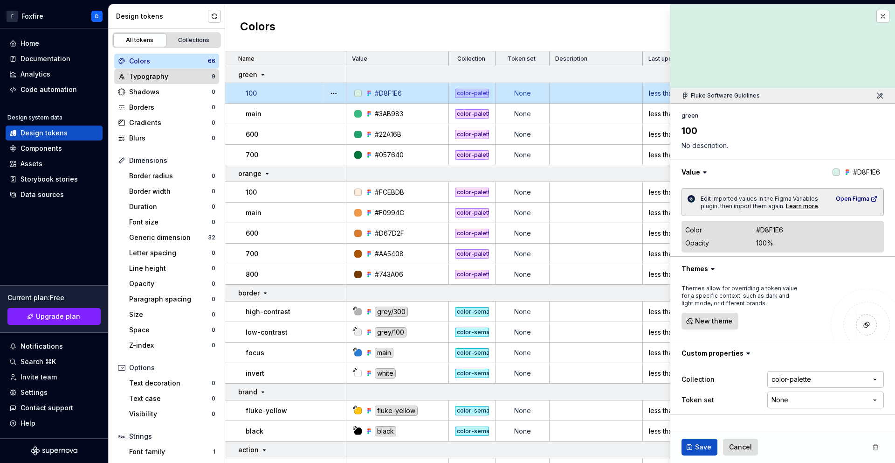
click at [171, 77] on div "Typography" at bounding box center [170, 76] width 83 height 9
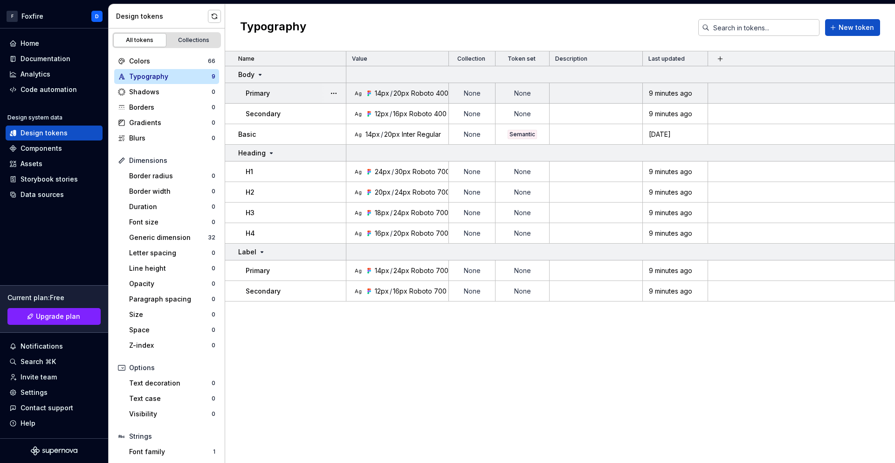
click at [296, 92] on div "Primary" at bounding box center [296, 93] width 100 height 9
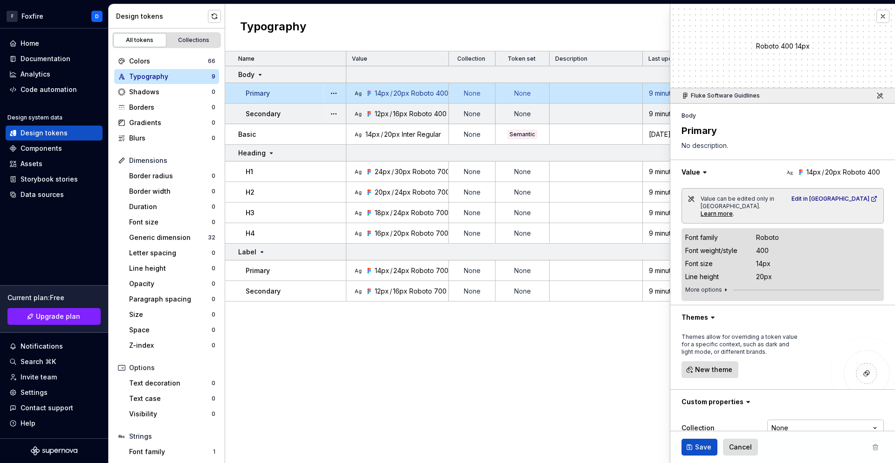
click at [290, 111] on div "Secondary" at bounding box center [296, 113] width 100 height 9
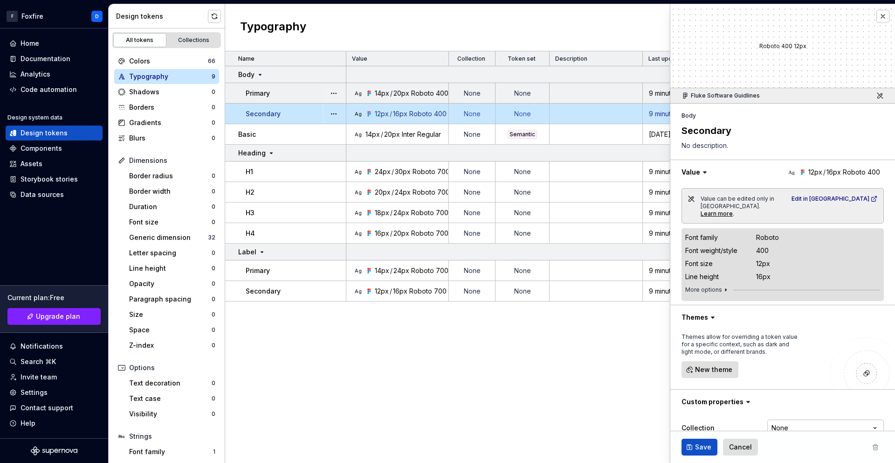
type textarea "*"
click at [50, 152] on div "Components" at bounding box center [41, 148] width 41 height 9
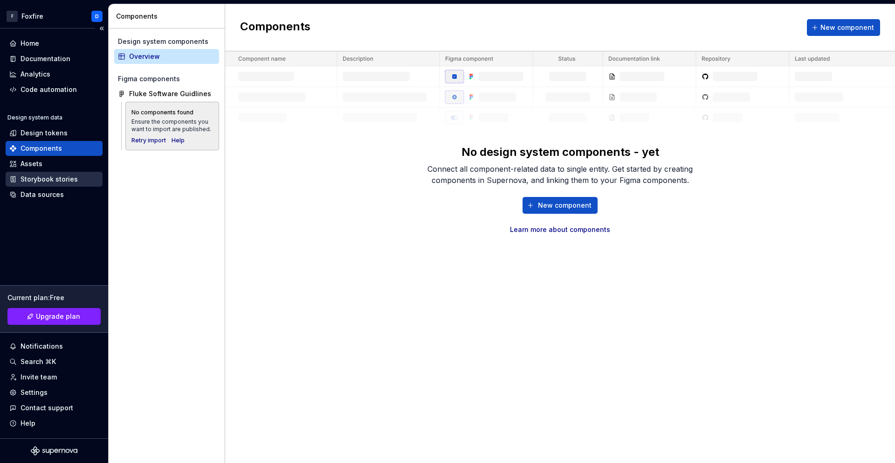
click at [55, 176] on div "Storybook stories" at bounding box center [49, 178] width 57 height 9
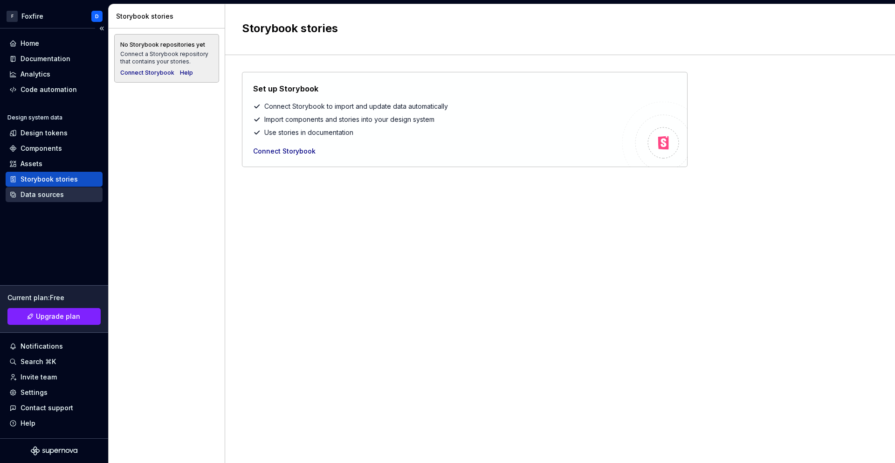
click at [52, 193] on div "Data sources" at bounding box center [42, 194] width 43 height 9
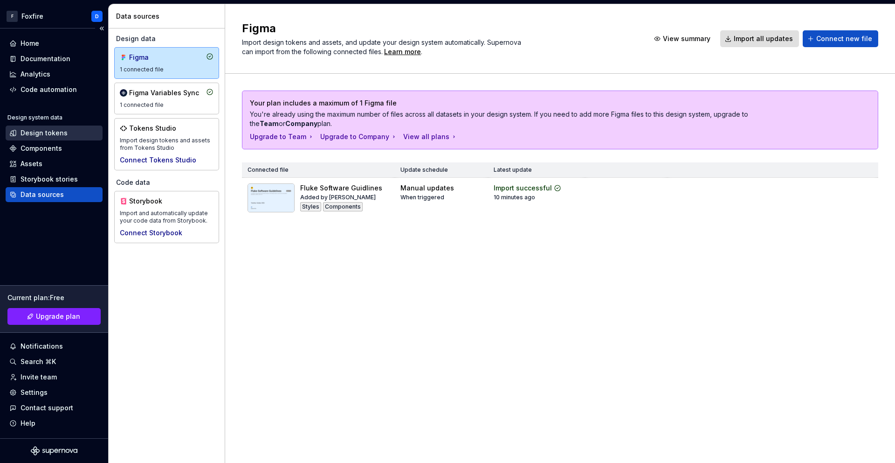
click at [58, 133] on div "Design tokens" at bounding box center [44, 132] width 47 height 9
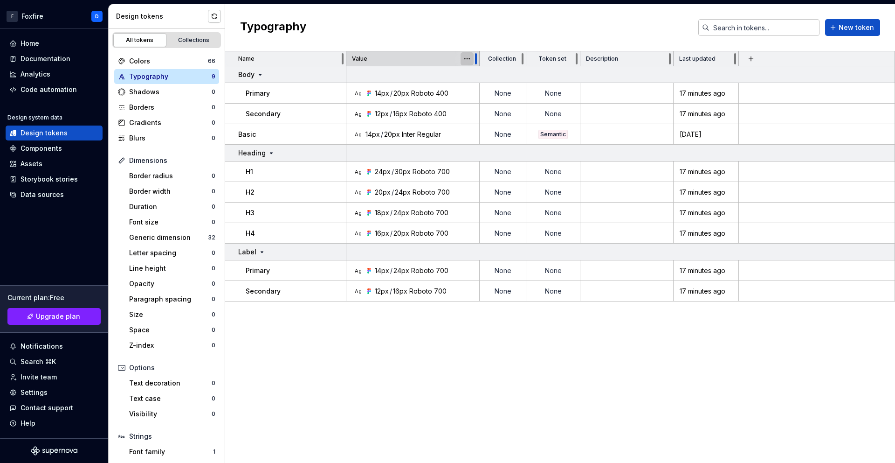
drag, startPoint x: 447, startPoint y: 59, endPoint x: 477, endPoint y: 56, distance: 30.9
click at [477, 56] on div at bounding box center [475, 58] width 7 height 15
click at [147, 39] on div "All tokens" at bounding box center [140, 39] width 47 height 7
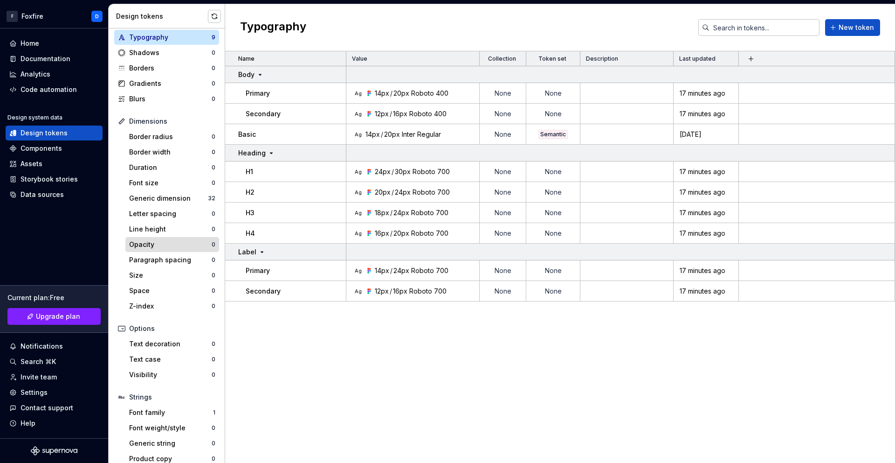
scroll to position [48, 0]
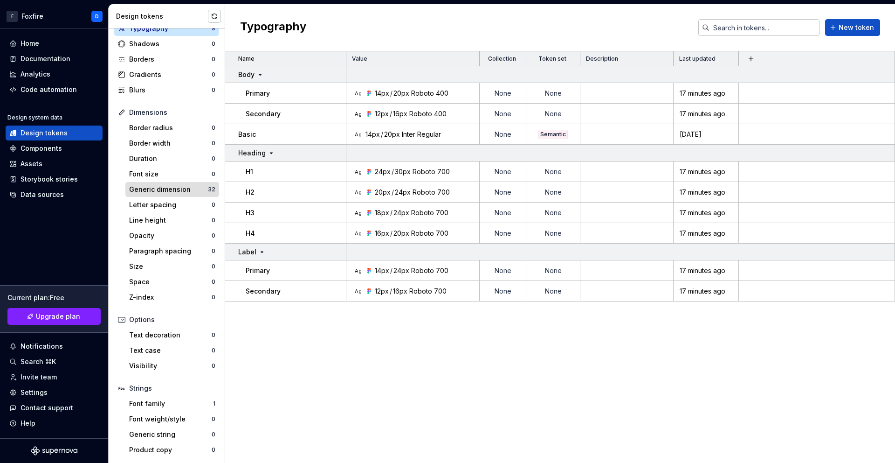
click at [176, 188] on div "Generic dimension" at bounding box center [168, 189] width 79 height 9
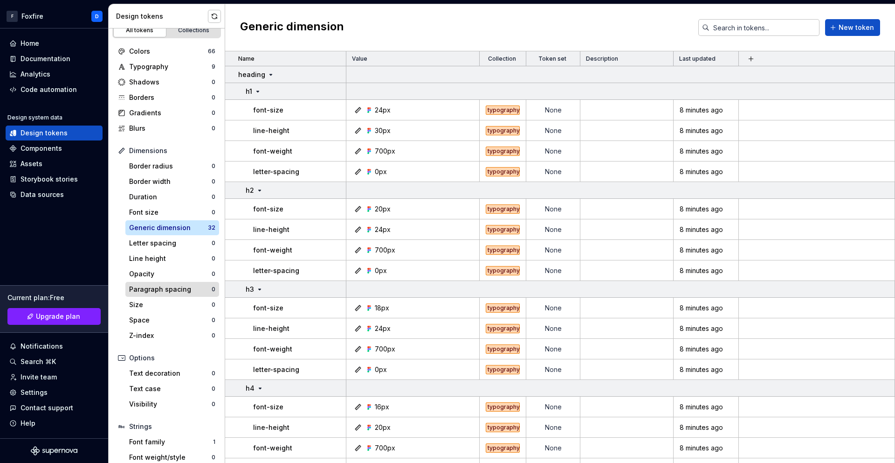
scroll to position [48, 0]
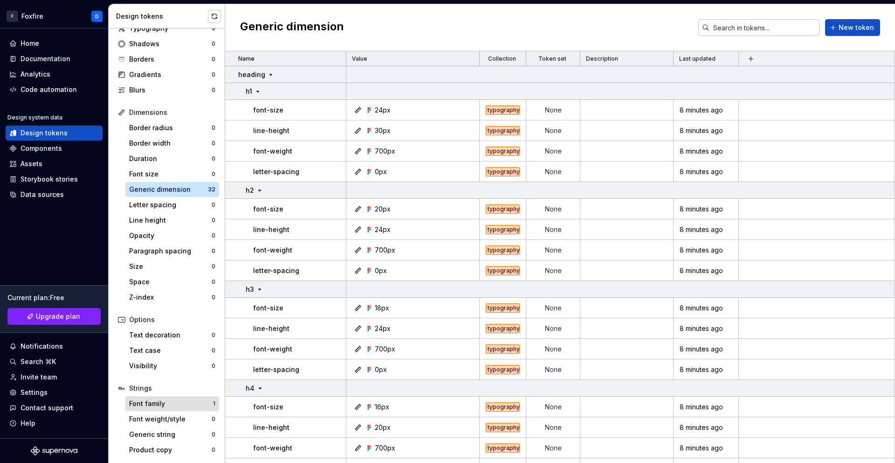
click at [180, 404] on div "Font family" at bounding box center [171, 403] width 84 height 9
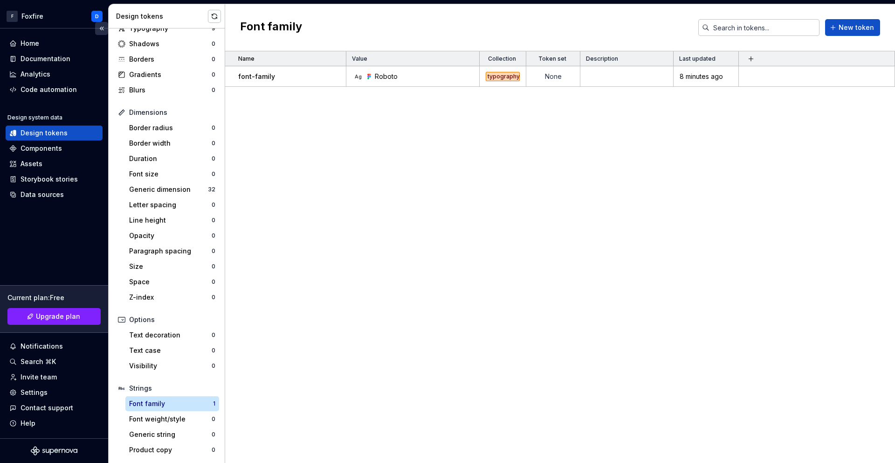
click at [103, 30] on button "Collapse sidebar" at bounding box center [101, 28] width 13 height 13
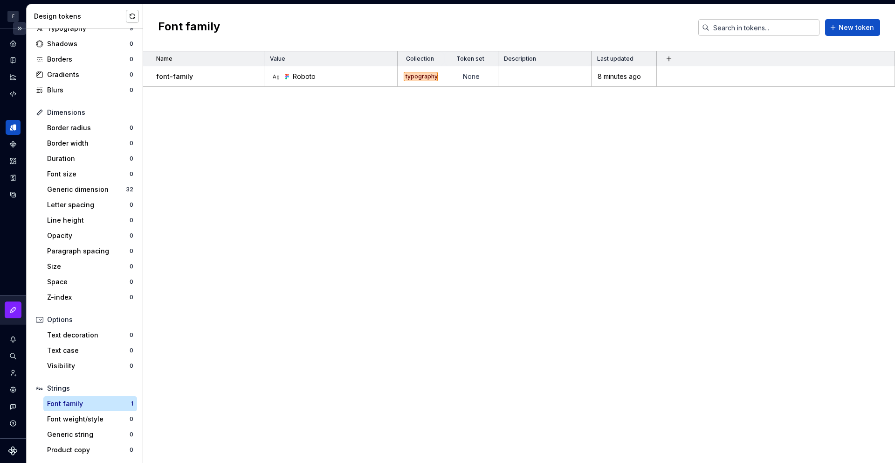
click at [21, 29] on button "Expand sidebar" at bounding box center [19, 28] width 13 height 13
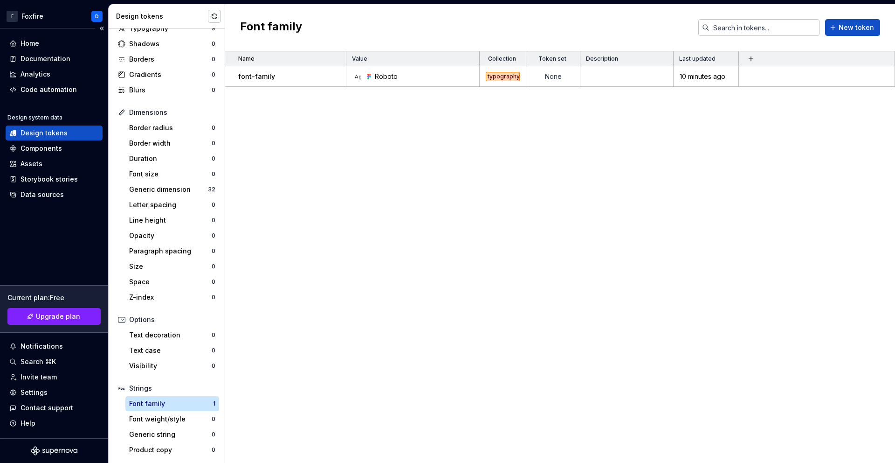
drag, startPoint x: 104, startPoint y: 29, endPoint x: 104, endPoint y: 47, distance: 18.2
click at [104, 47] on div "F Foxfire D Home Documentation Analytics Code automation Design system data Des…" at bounding box center [54, 233] width 108 height 459
click at [106, 27] on button "Collapse sidebar" at bounding box center [101, 28] width 13 height 13
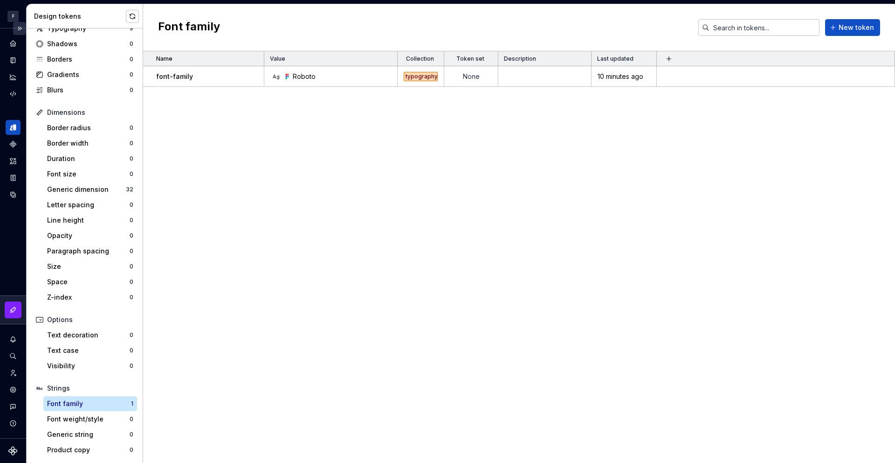
click at [21, 28] on button "Expand sidebar" at bounding box center [19, 28] width 13 height 13
